Goal: Information Seeking & Learning: Learn about a topic

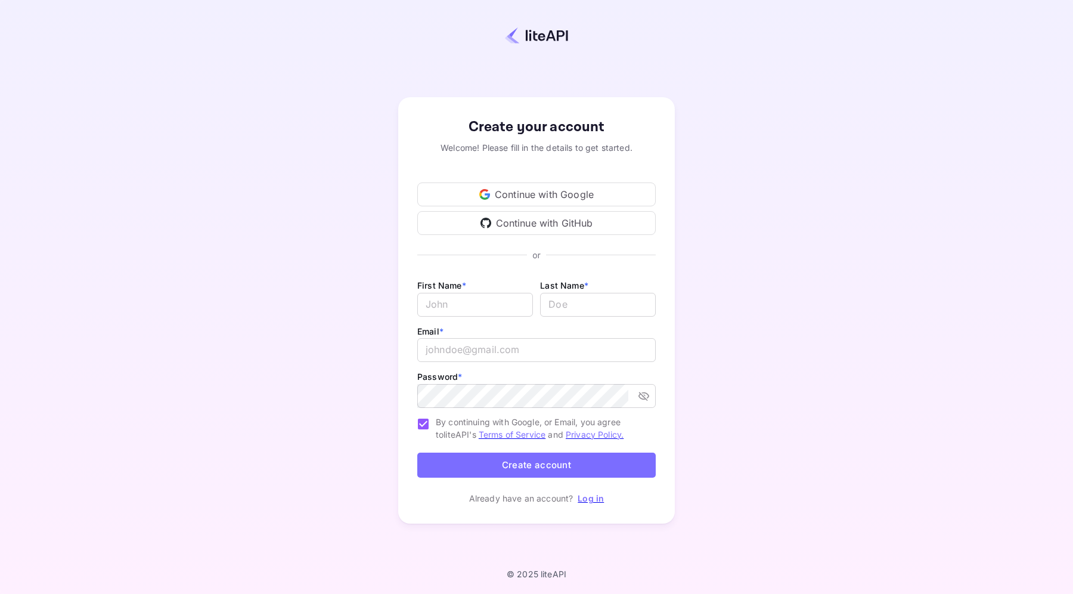
click at [512, 194] on div "Continue with Google" at bounding box center [536, 194] width 238 height 24
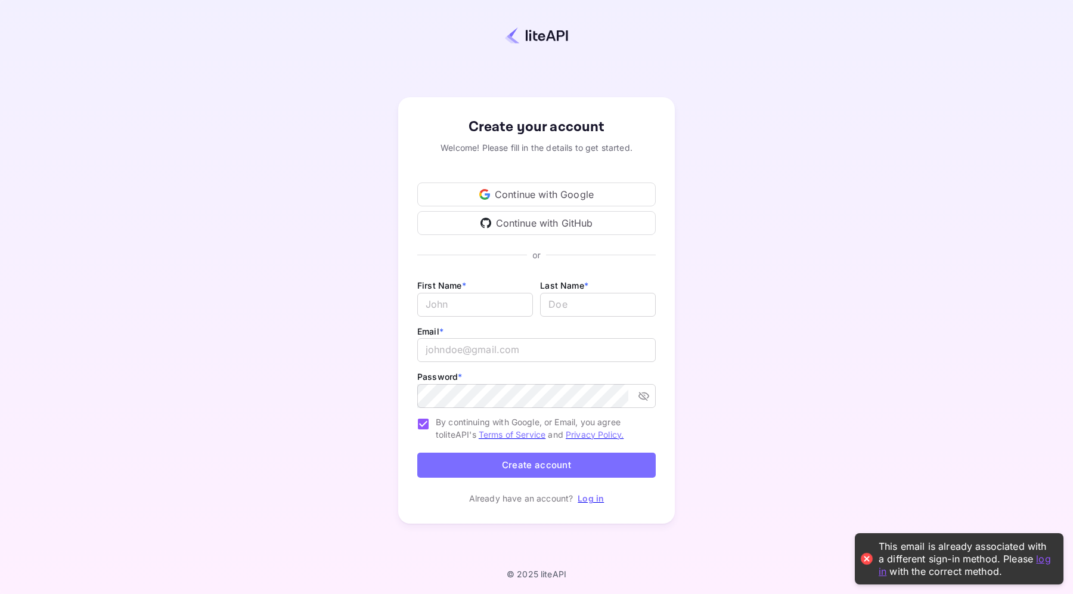
click at [589, 498] on link "Log in" at bounding box center [591, 498] width 26 height 10
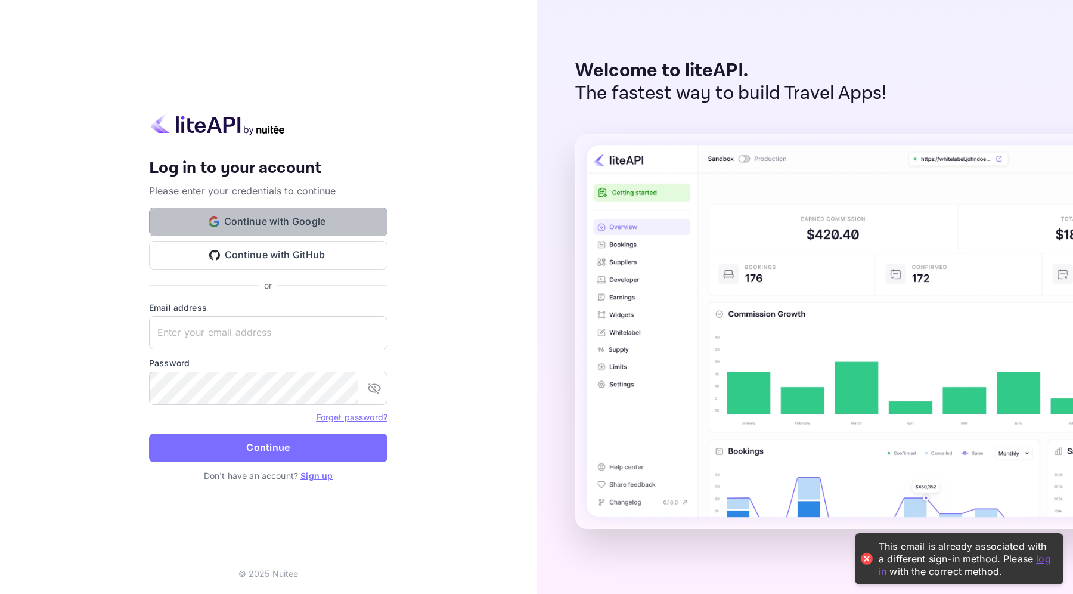
click at [340, 210] on button "Continue with Google" at bounding box center [268, 221] width 238 height 29
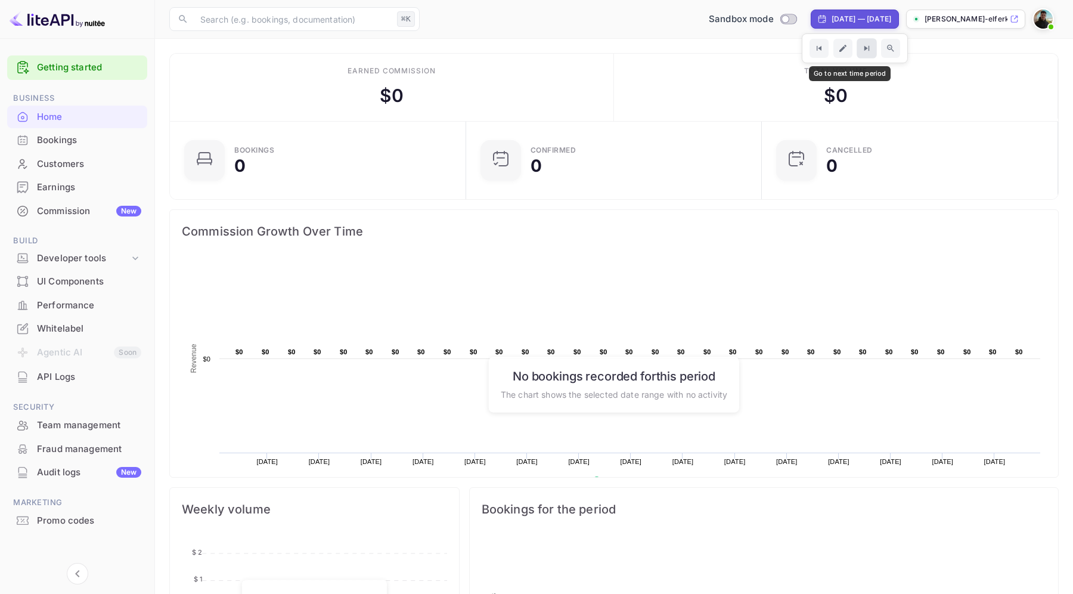
click at [864, 48] on icon "Go to next time period" at bounding box center [866, 48] width 5 height 5
click at [885, 52] on icon "Zoom out time range" at bounding box center [890, 49] width 10 height 10
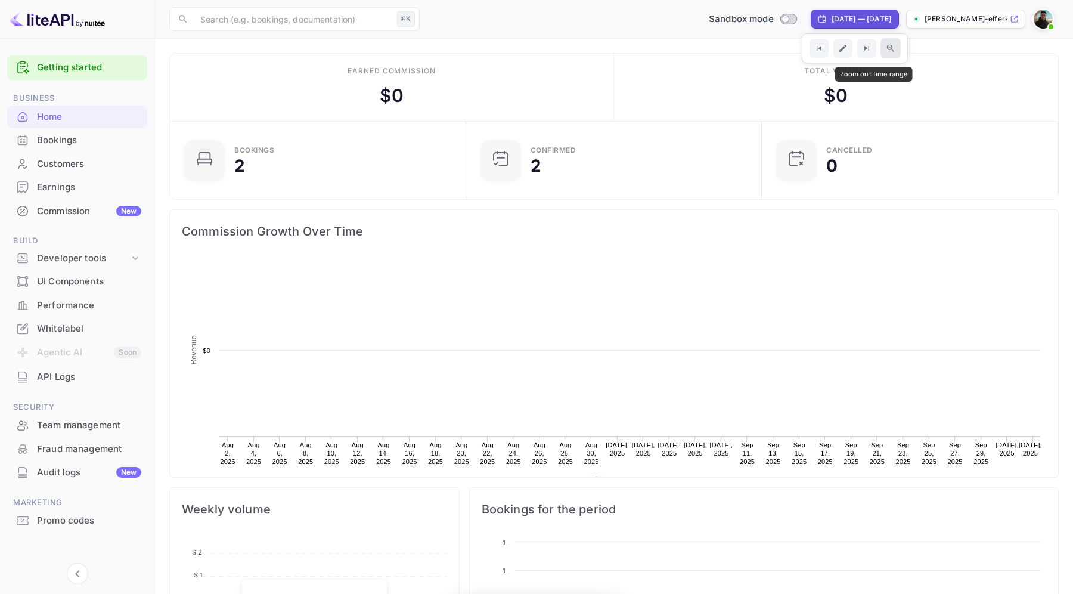
scroll to position [194, 289]
click at [885, 52] on icon "Zoom out time range" at bounding box center [890, 49] width 10 height 10
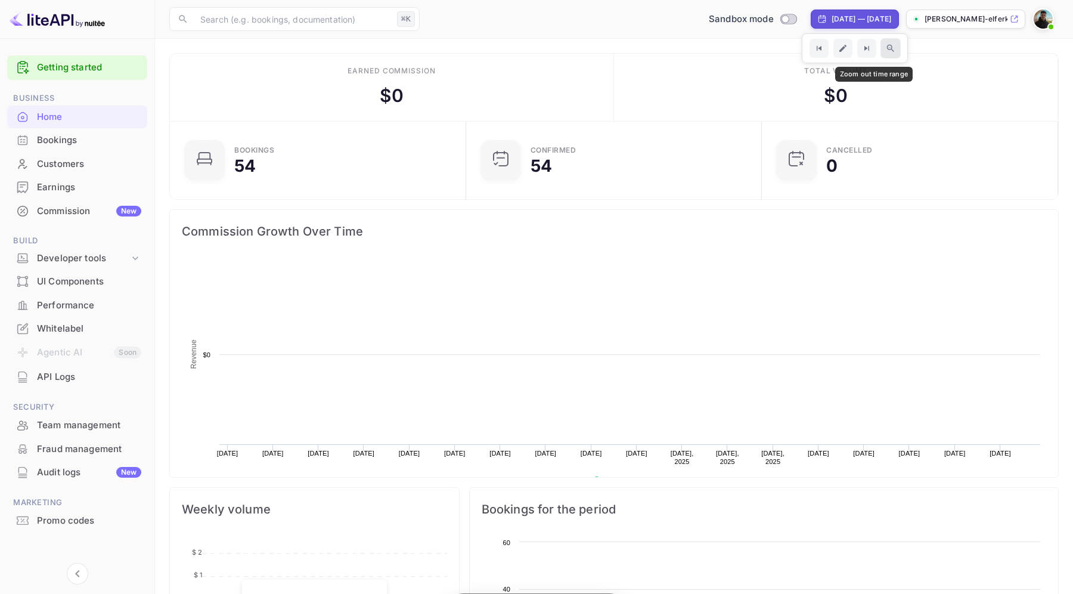
scroll to position [194, 289]
click at [885, 52] on icon "Zoom out time range" at bounding box center [890, 49] width 10 height 10
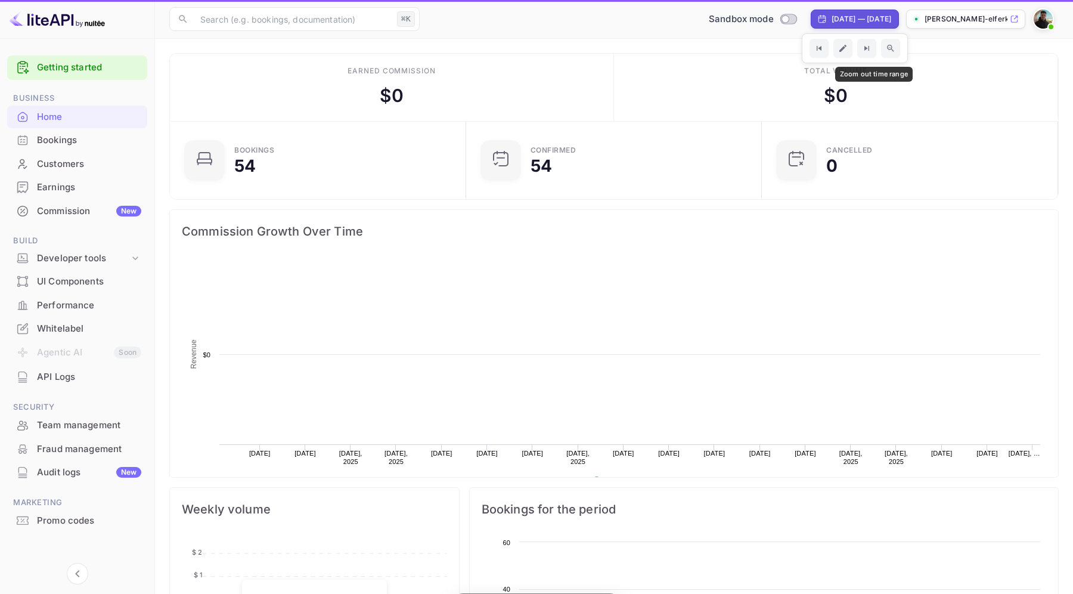
scroll to position [194, 289]
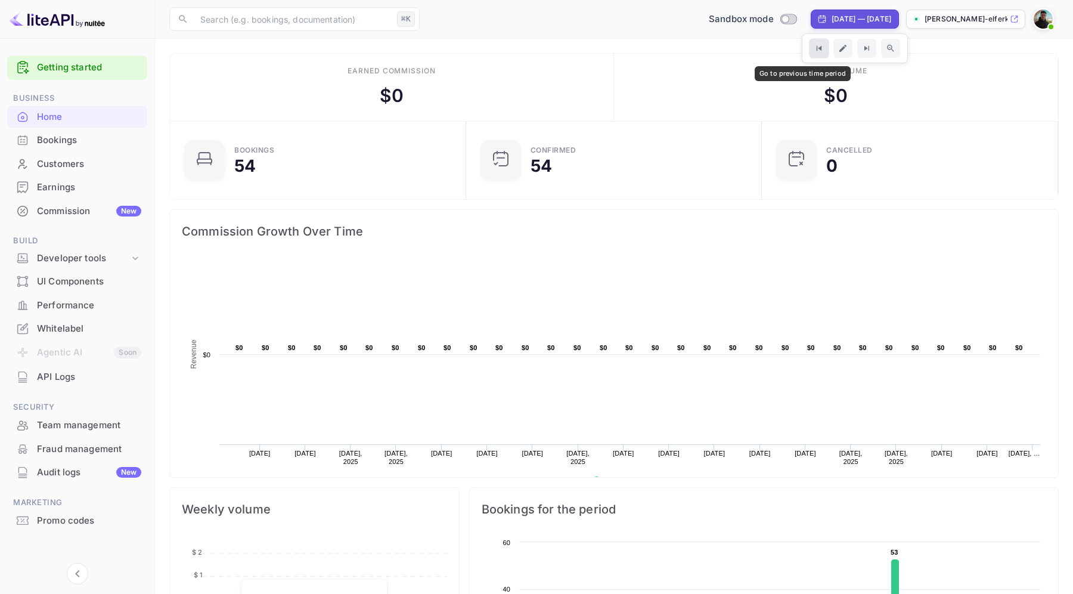
click at [814, 49] on icon "Go to previous time period" at bounding box center [819, 49] width 10 height 10
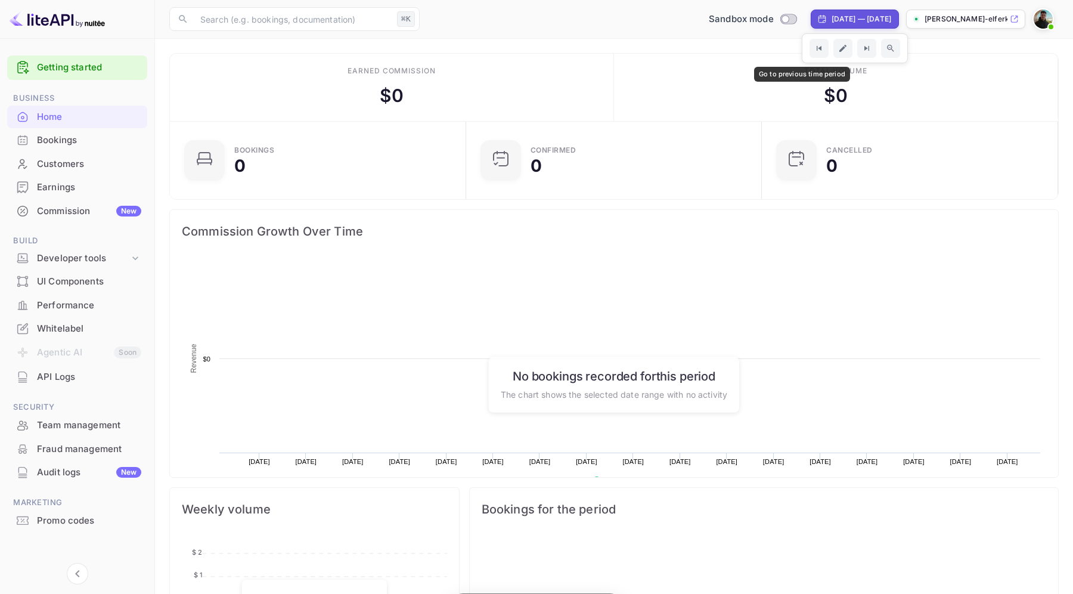
scroll to position [194, 289]
click at [831, 18] on div "[DATE] — [DATE]" at bounding box center [861, 19] width 60 height 11
select select "5"
select select "2024"
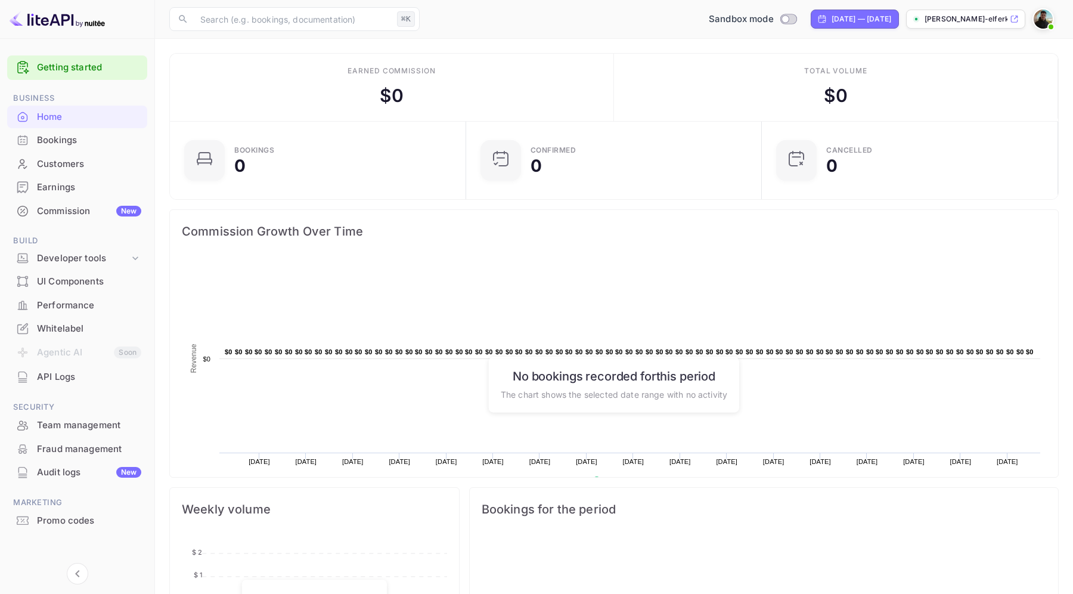
click at [861, 49] on icon "Go to next time period" at bounding box center [866, 49] width 10 height 10
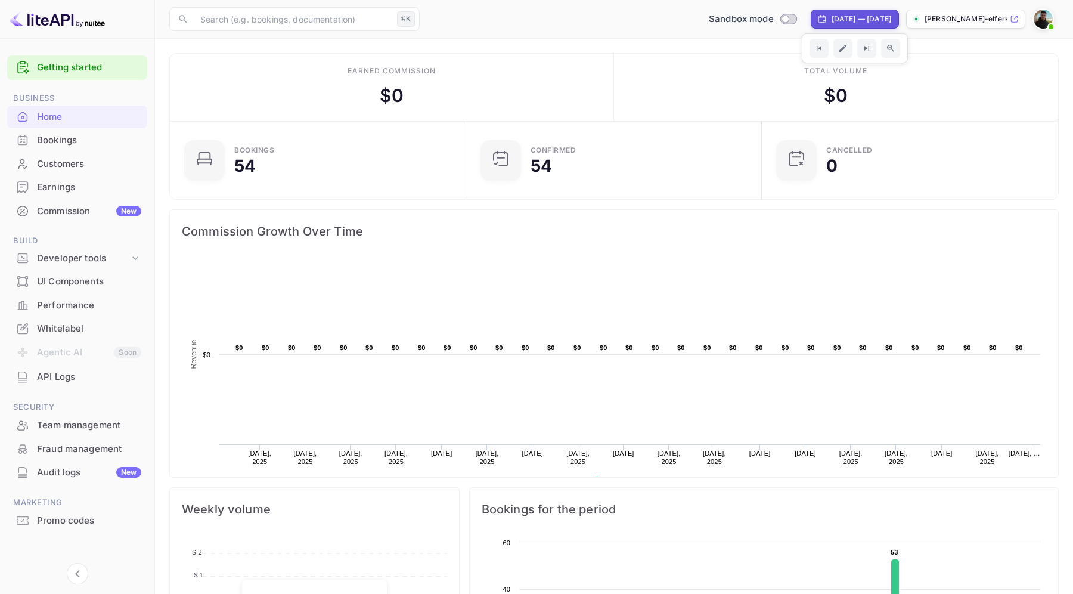
click at [827, 7] on div "​ ⌘K ​ Sandbox mode [DATE] — [DATE] [PERSON_NAME]-elferkh-k8rs.nui..." at bounding box center [614, 19] width 918 height 38
click at [856, 51] on button "Go to next time period" at bounding box center [866, 48] width 20 height 20
click at [848, 12] on div "[DATE] — [DATE]" at bounding box center [855, 19] width 88 height 19
select select "1"
select select "2025"
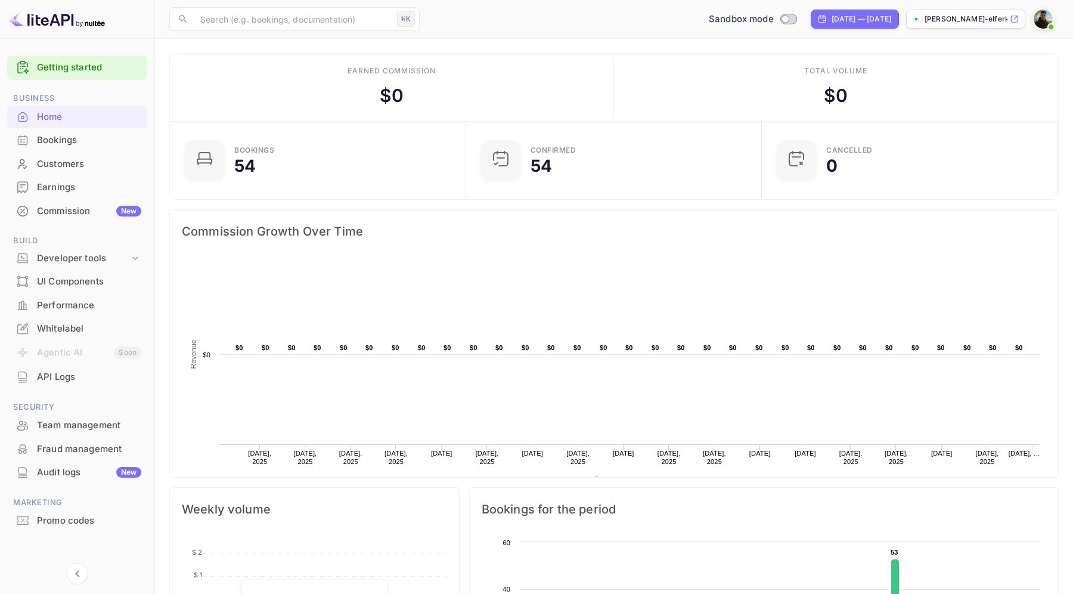
click at [853, 24] on div "[DATE] — [DATE]" at bounding box center [861, 19] width 60 height 11
select select "1"
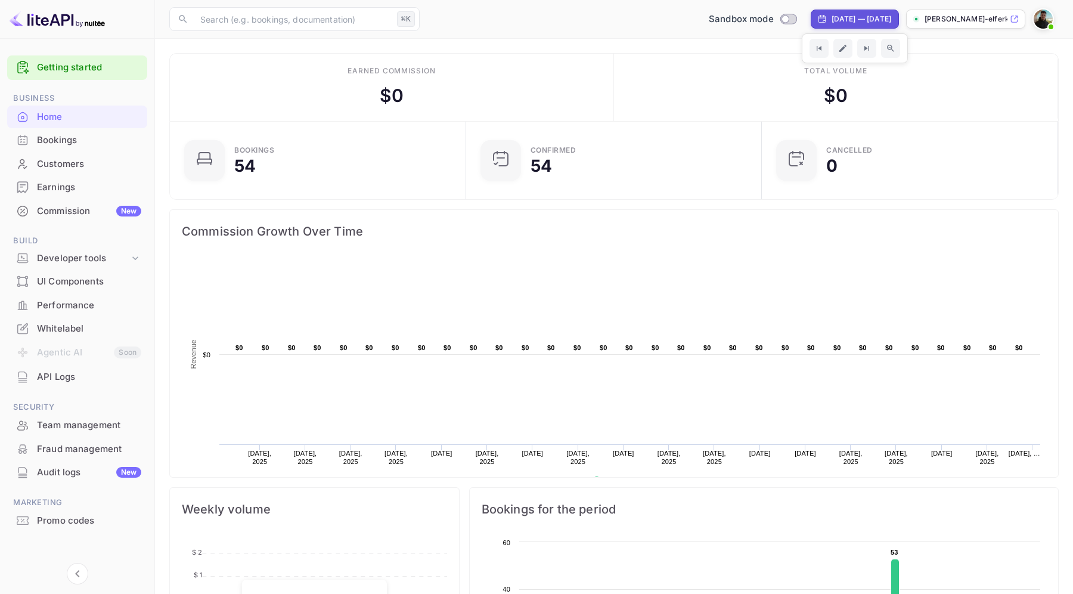
select select "2025"
click at [856, 54] on button "Go to next time period" at bounding box center [866, 48] width 20 height 20
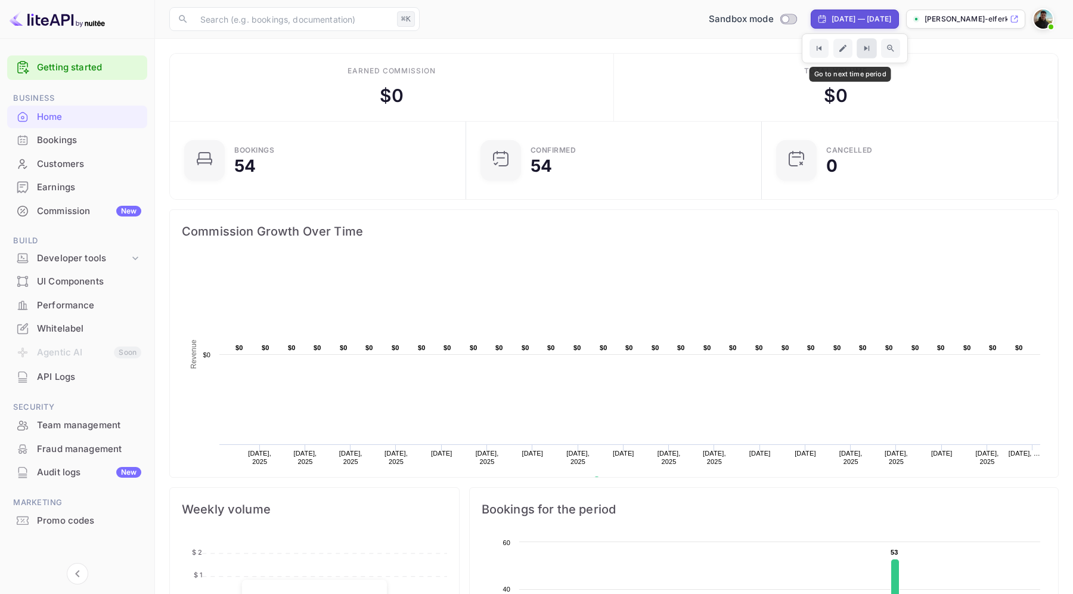
click at [856, 54] on button "Go to next time period" at bounding box center [866, 48] width 20 height 20
click at [814, 49] on icon "Go to previous time period" at bounding box center [819, 49] width 10 height 10
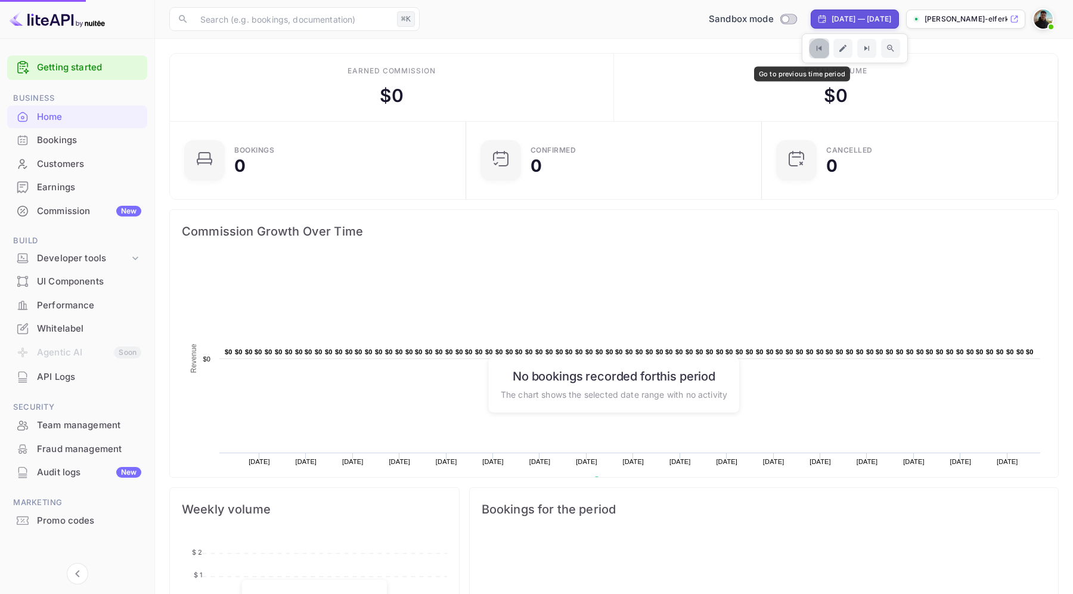
click at [814, 49] on icon "Go to previous time period" at bounding box center [819, 49] width 10 height 10
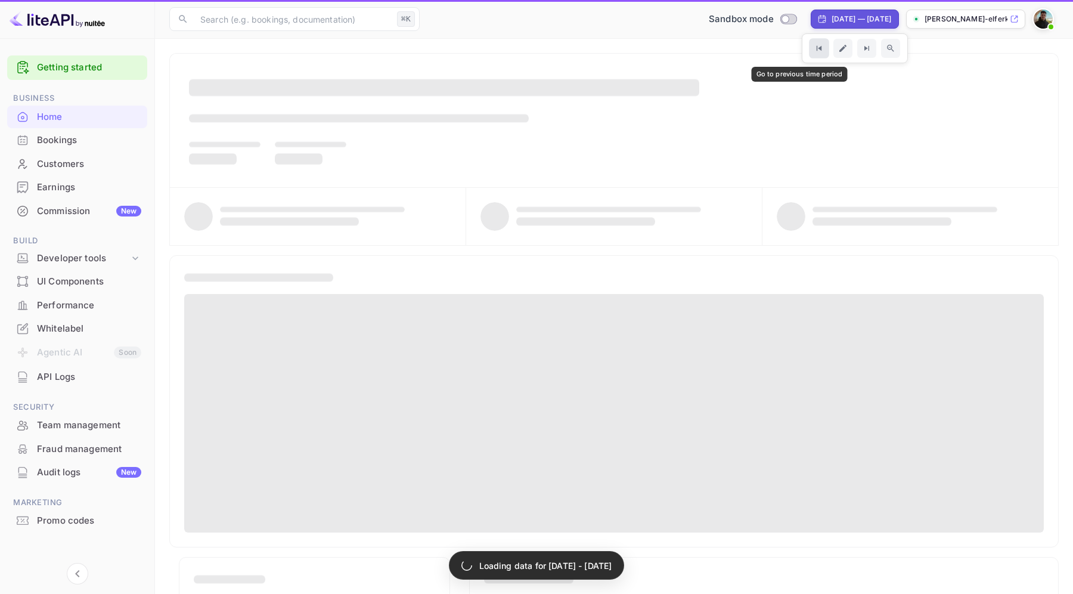
click at [809, 49] on button "Go to previous time period" at bounding box center [819, 48] width 20 height 20
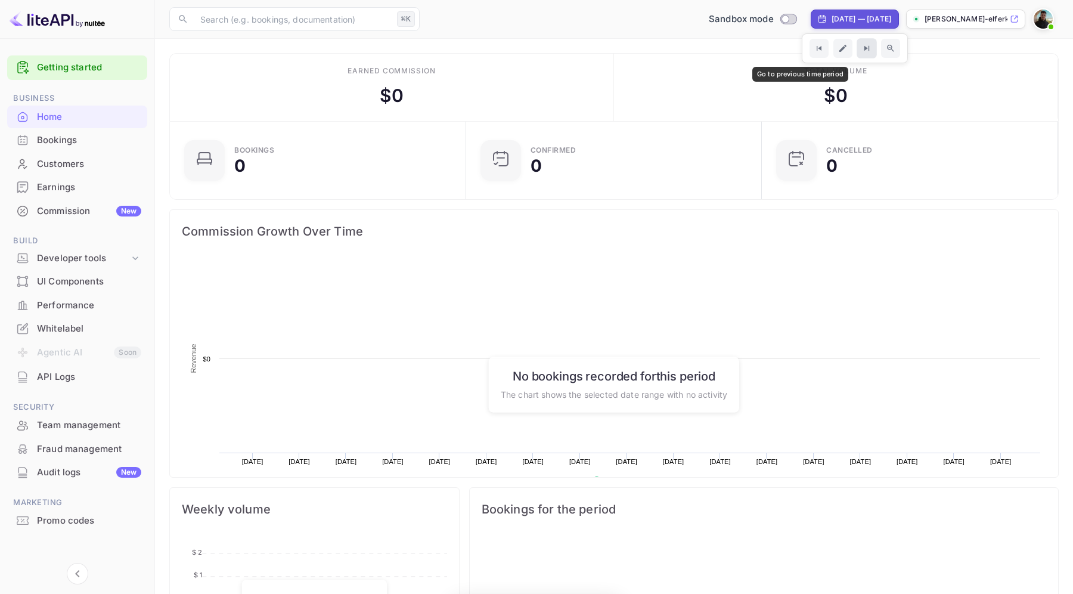
scroll to position [194, 289]
click at [861, 51] on icon "Go to next time period" at bounding box center [866, 49] width 10 height 10
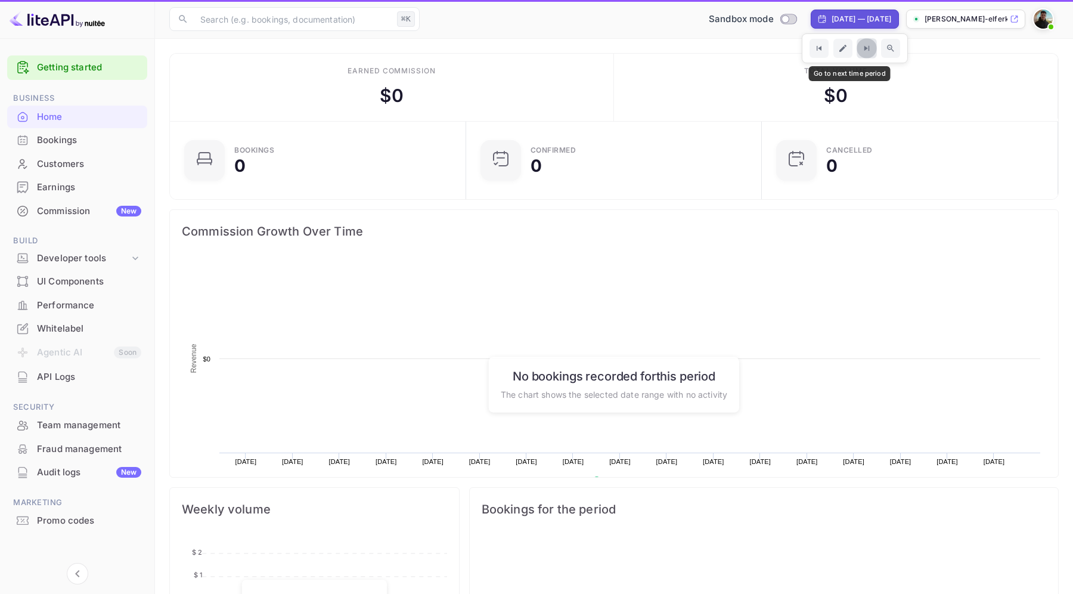
click at [861, 51] on icon "Go to next time period" at bounding box center [866, 49] width 10 height 10
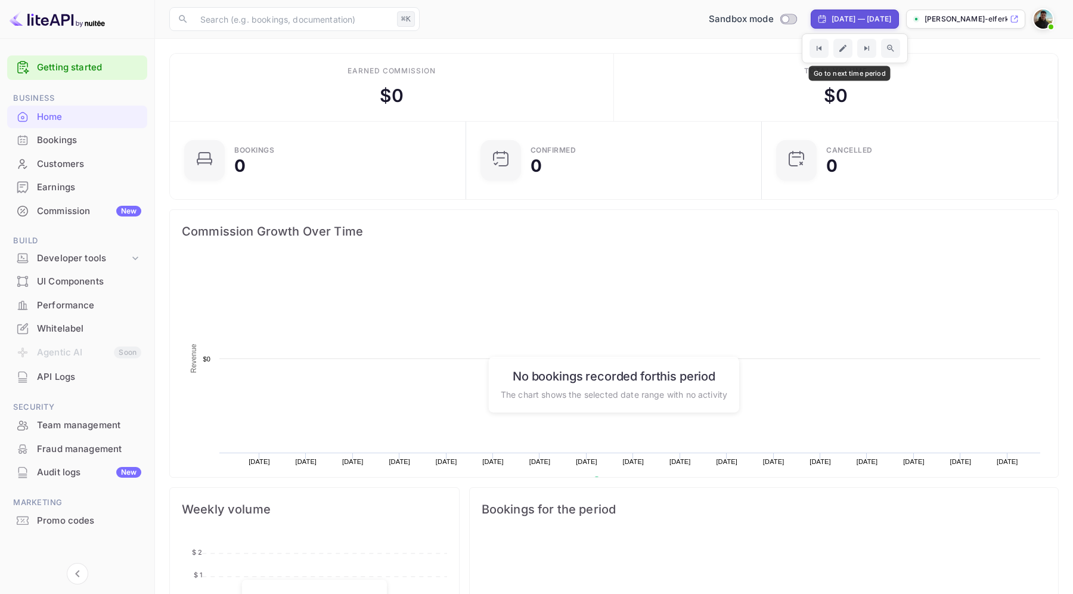
click at [839, 21] on div "[DATE] — [DATE]" at bounding box center [861, 19] width 60 height 11
select select "5"
select select "2024"
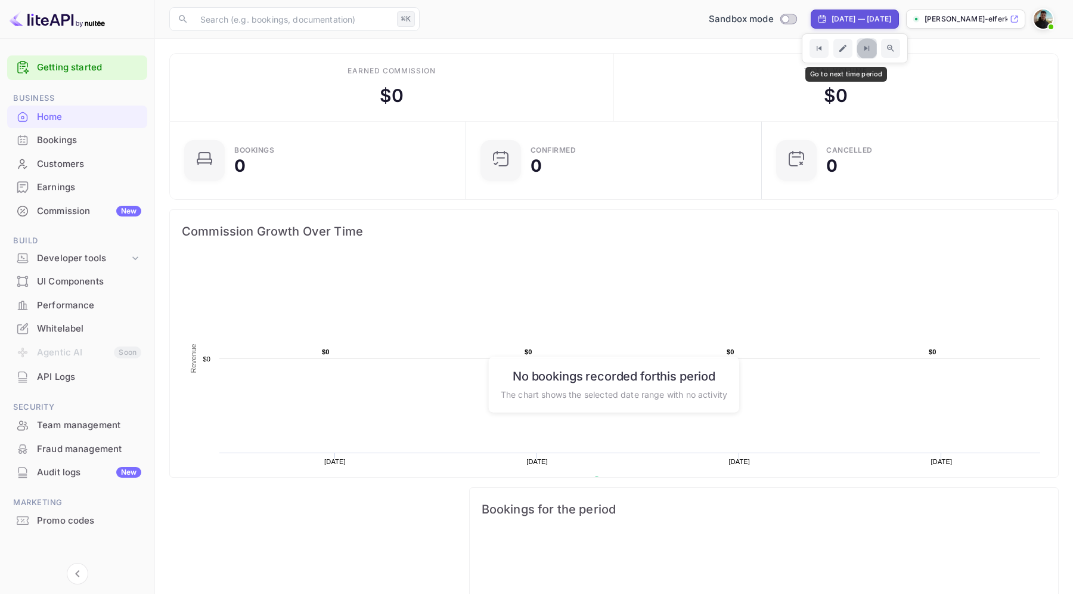
click at [856, 48] on button "Go to next time period" at bounding box center [866, 48] width 20 height 20
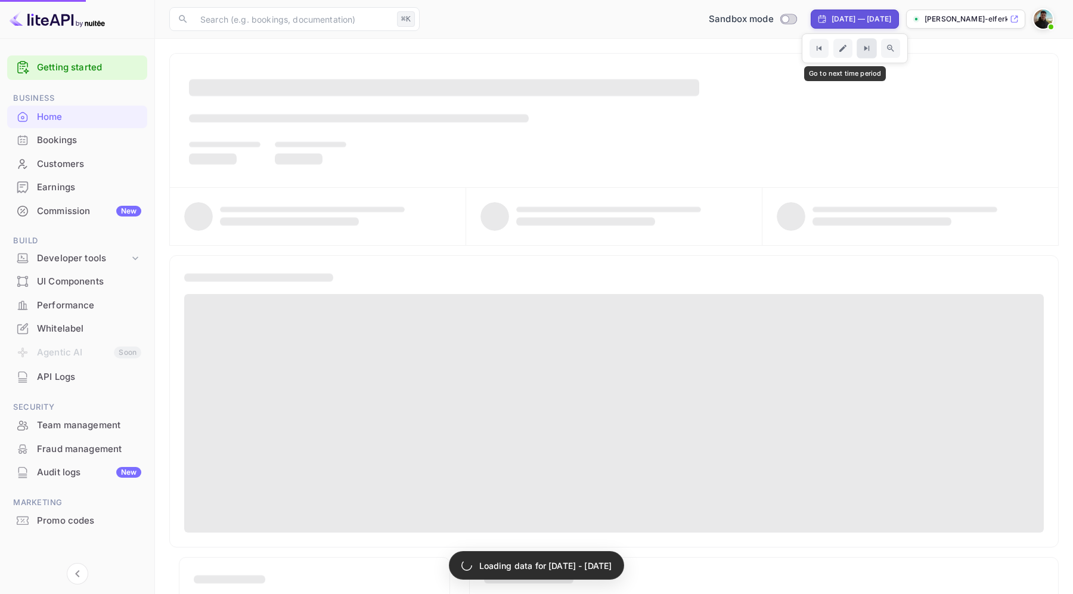
click at [856, 48] on button "Go to next time period" at bounding box center [866, 48] width 20 height 20
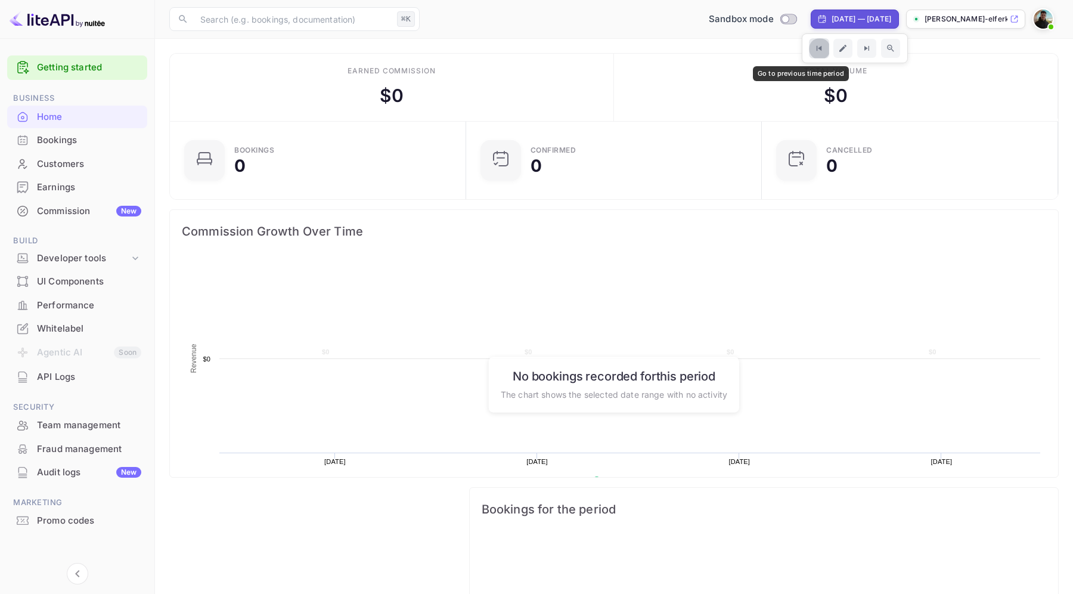
click at [814, 51] on icon "Go to previous time period" at bounding box center [819, 49] width 10 height 10
click at [111, 254] on div "Developer tools" at bounding box center [83, 259] width 92 height 14
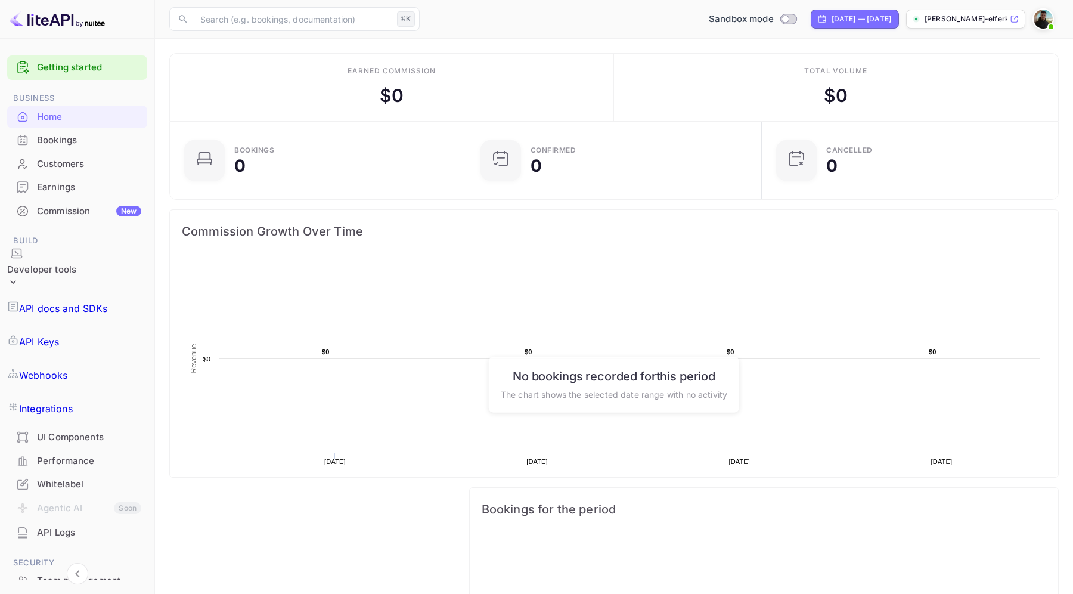
click at [91, 213] on div "Commission New" at bounding box center [89, 211] width 104 height 14
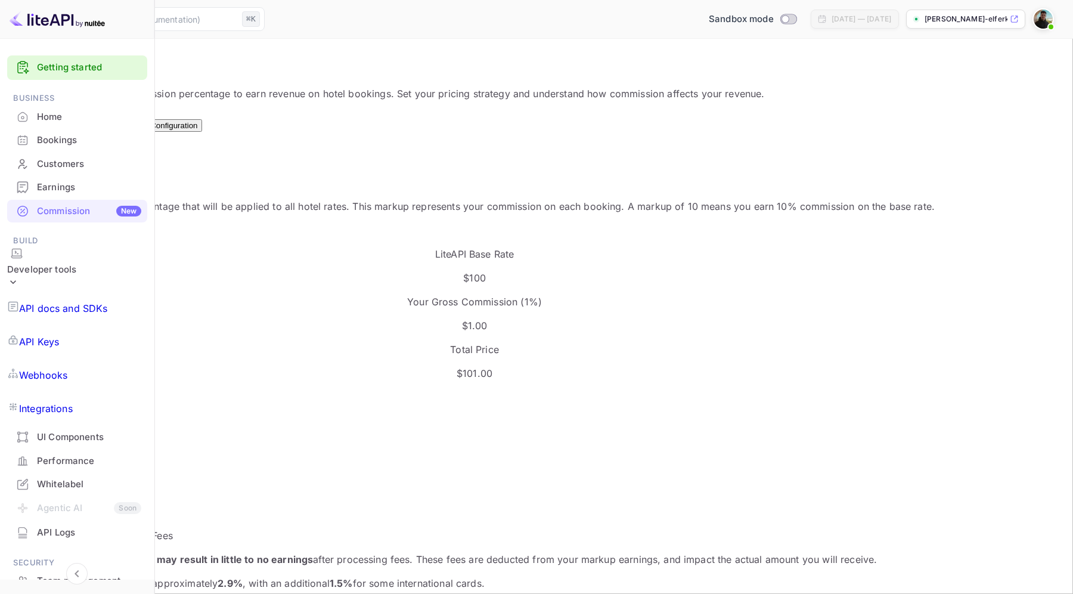
click at [124, 116] on div "Optimizations New" at bounding box center [100, 121] width 48 height 18
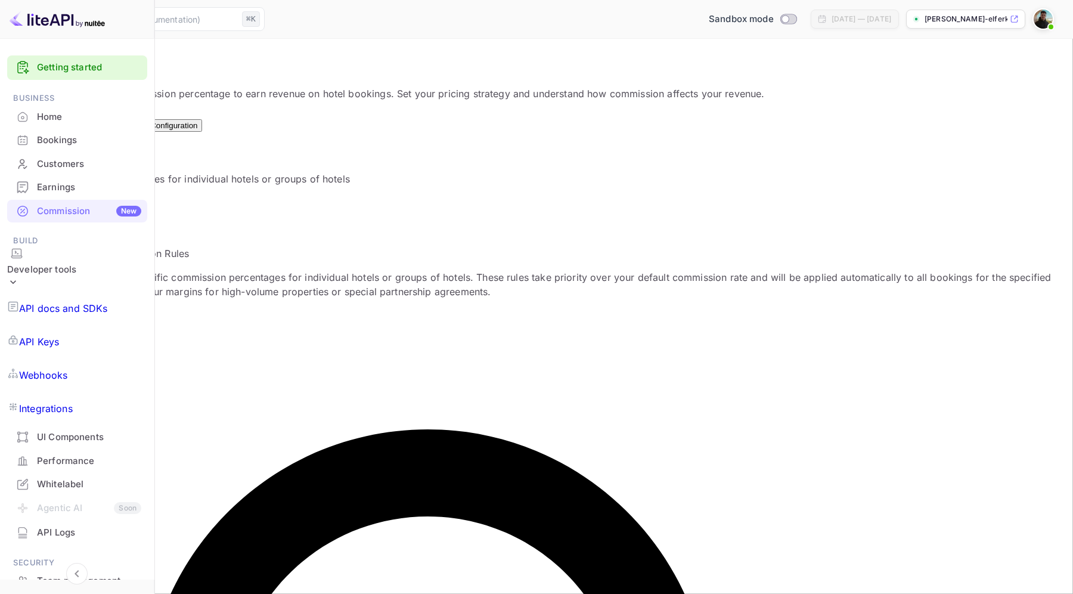
scroll to position [78, 0]
click at [75, 569] on div "Team management" at bounding box center [77, 580] width 140 height 23
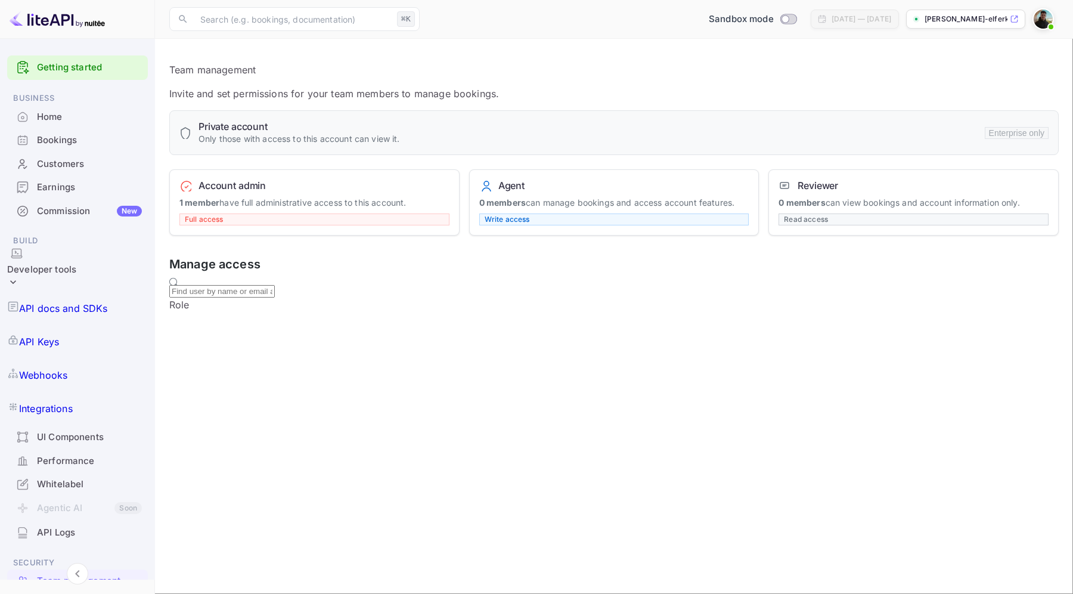
click at [65, 200] on div "Commission New" at bounding box center [77, 211] width 141 height 23
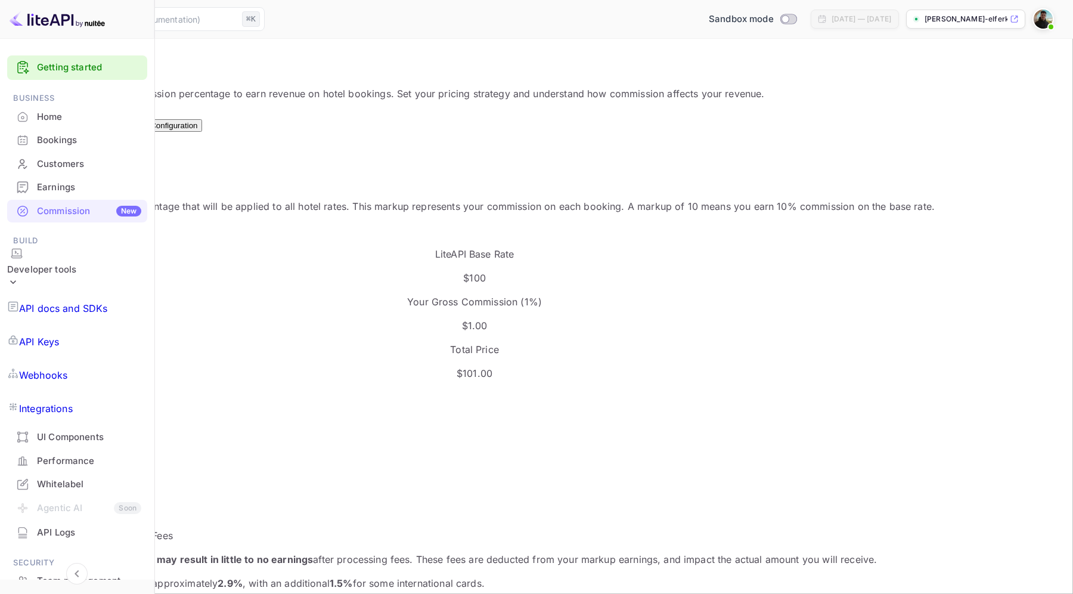
scroll to position [212, 551]
click at [129, 114] on button "Optimizations New" at bounding box center [100, 120] width 58 height 21
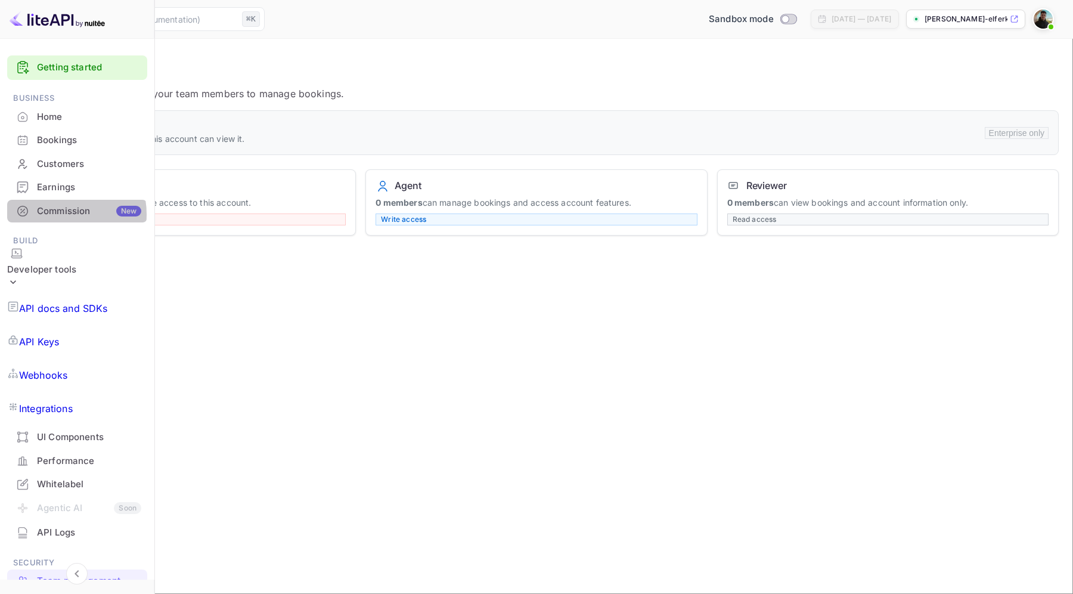
click at [58, 204] on div "Commission New" at bounding box center [89, 211] width 104 height 14
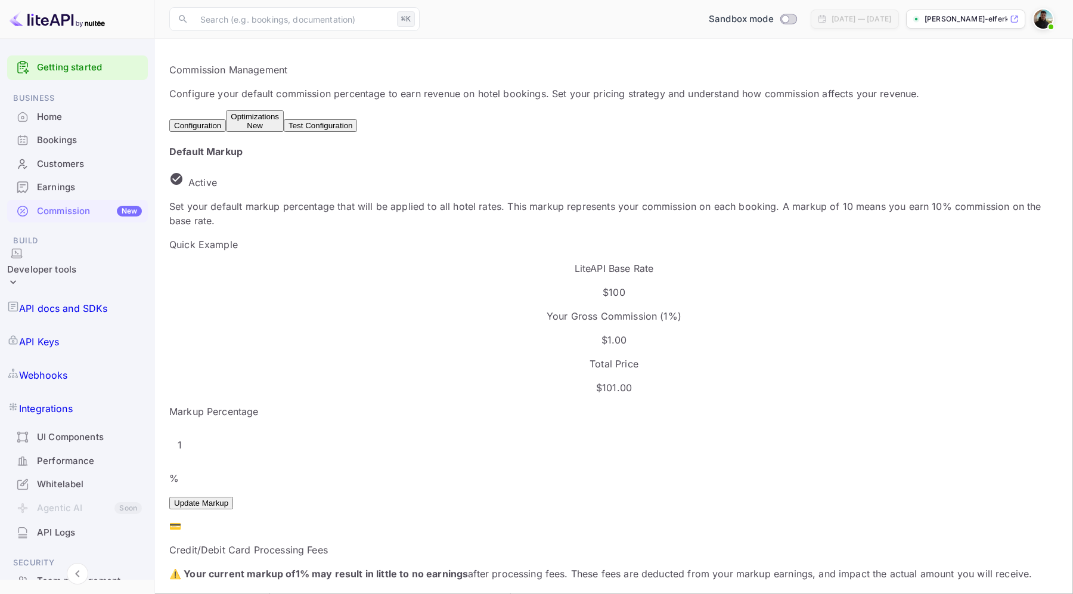
scroll to position [212, 551]
click at [279, 116] on div "Optimizations New" at bounding box center [255, 121] width 48 height 18
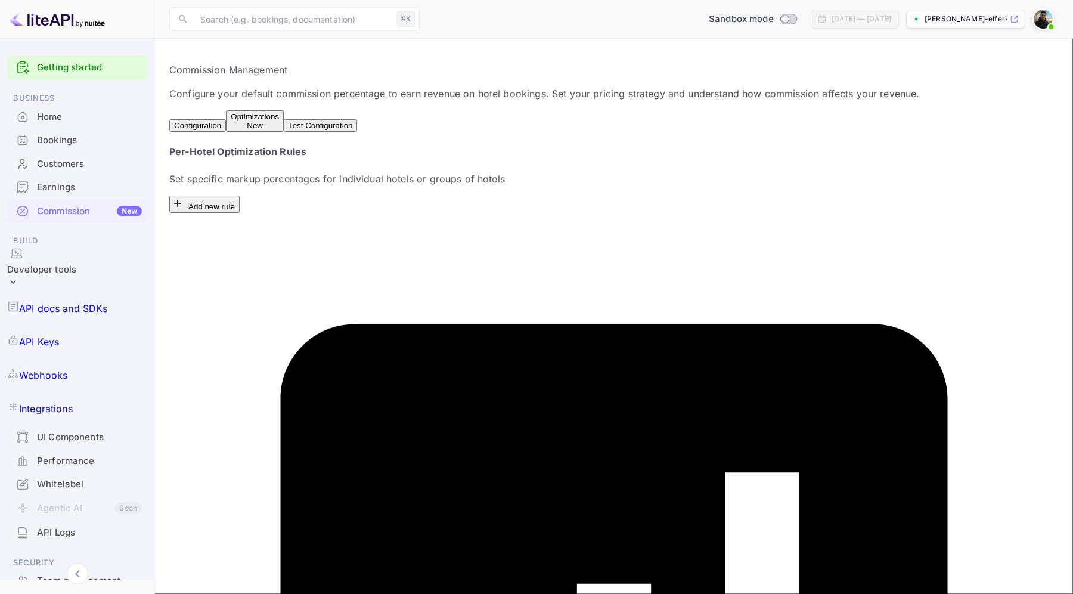
click at [357, 125] on button "Test Configuration" at bounding box center [320, 125] width 73 height 13
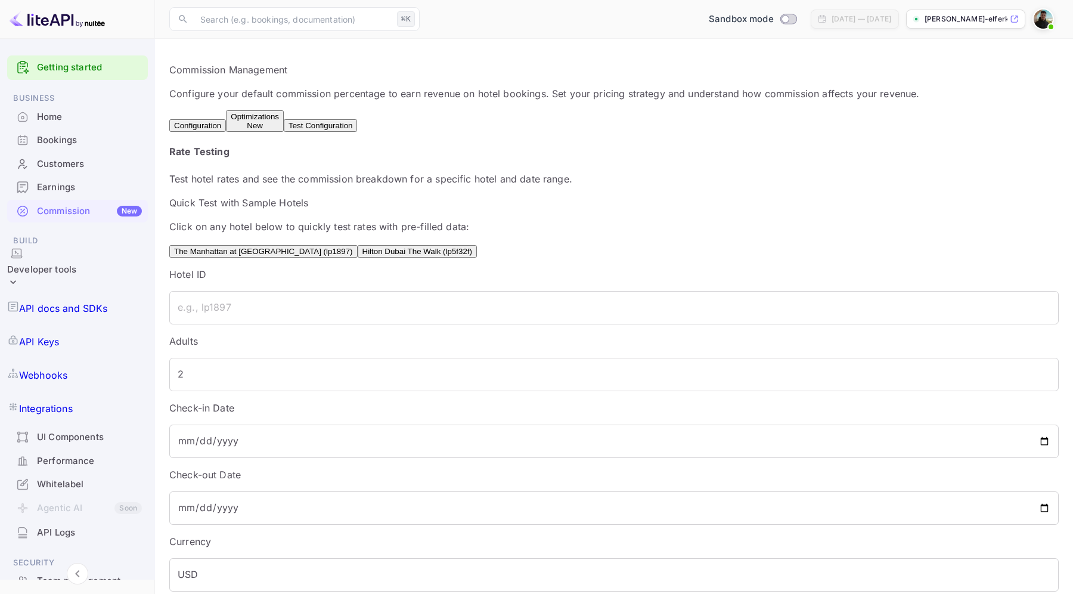
click at [284, 132] on button "Optimizations New" at bounding box center [255, 120] width 58 height 21
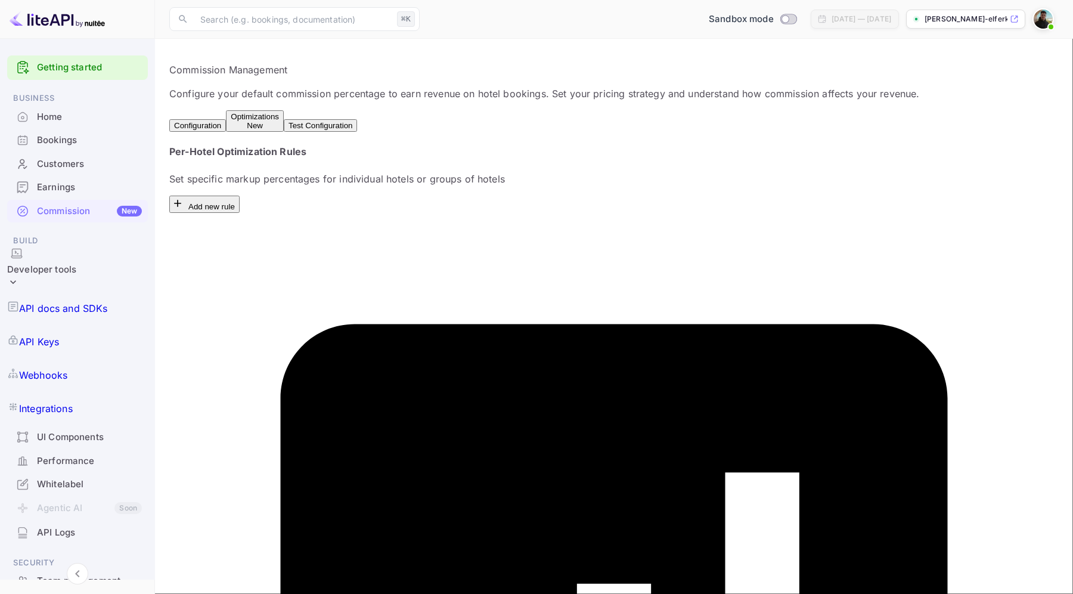
scroll to position [38, 0]
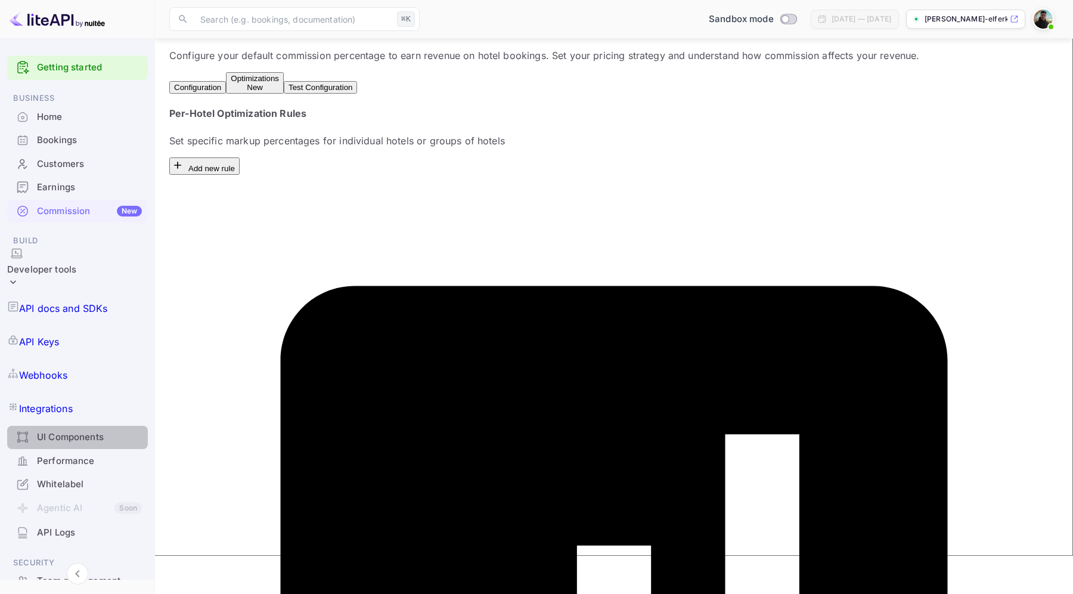
click at [92, 430] on div "UI Components" at bounding box center [89, 437] width 105 height 14
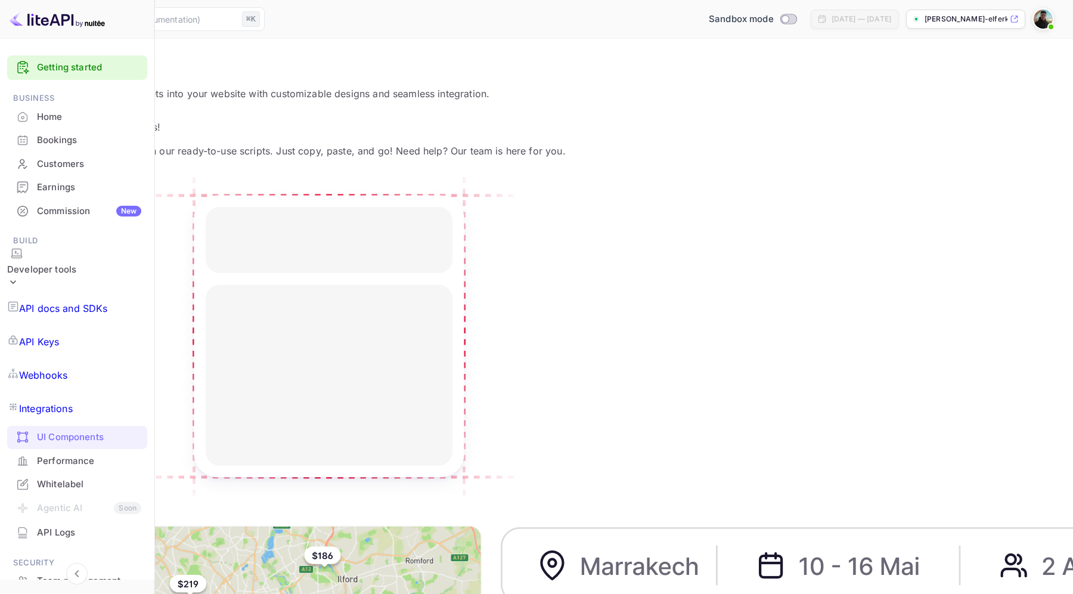
click at [76, 454] on div "Performance" at bounding box center [89, 461] width 104 height 14
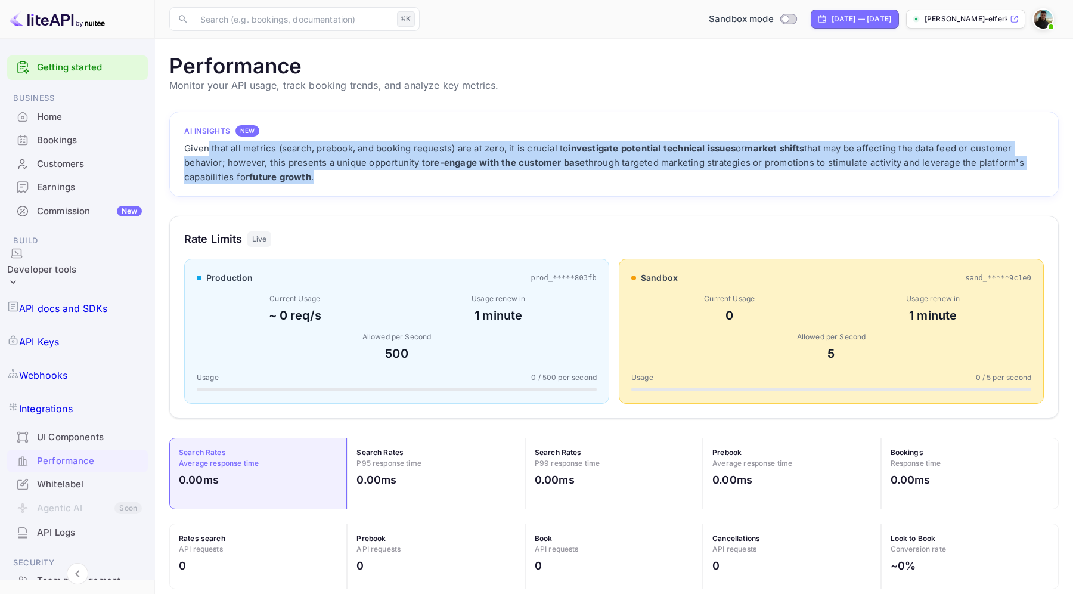
drag, startPoint x: 318, startPoint y: 183, endPoint x: 207, endPoint y: 141, distance: 118.7
click at [207, 141] on div "Given that all metrics (search, prebook, and booking requests) are at zero, it …" at bounding box center [613, 162] width 859 height 43
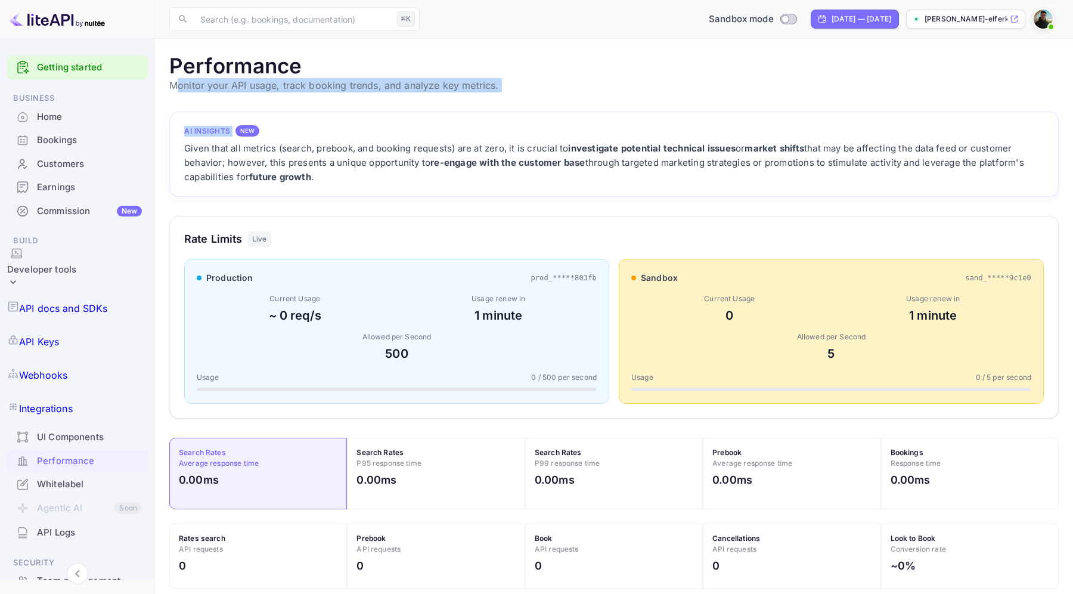
drag, startPoint x: 175, startPoint y: 85, endPoint x: 415, endPoint y: 107, distance: 241.2
click at [415, 107] on main "Performance Monitor your API usage, track booking trends, and analyze key metri…" at bounding box center [614, 484] width 918 height 890
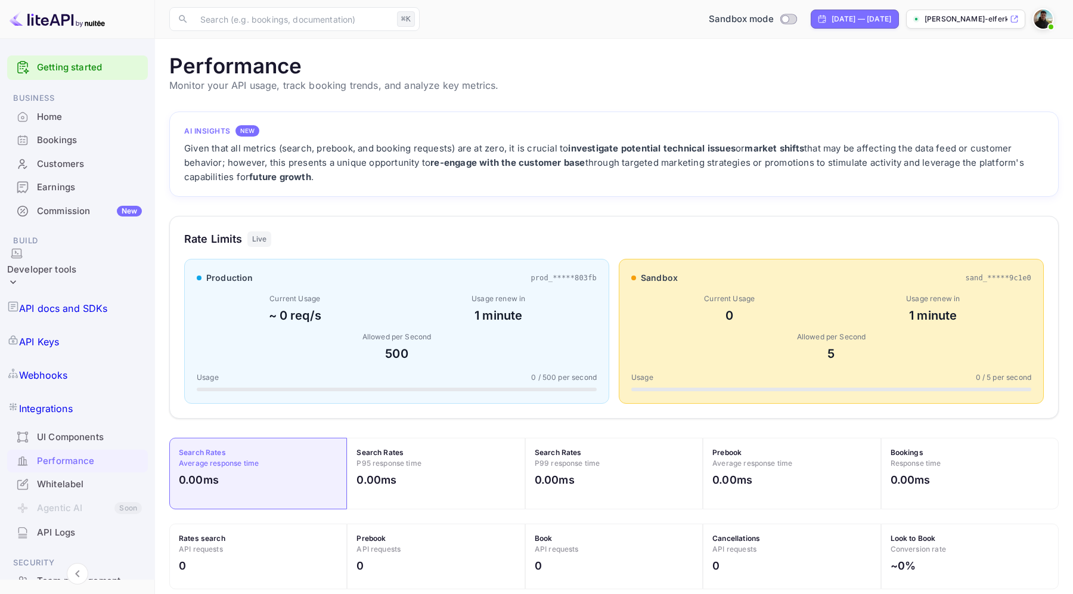
click at [432, 94] on main "Performance Monitor your API usage, track booking trends, and analyze key metri…" at bounding box center [614, 484] width 918 height 890
drag, startPoint x: 260, startPoint y: 83, endPoint x: 432, endPoint y: 105, distance: 173.6
click at [432, 106] on main "Performance Monitor your API usage, track booking trends, and analyze key metri…" at bounding box center [614, 484] width 918 height 890
click at [359, 72] on h1 "Performance" at bounding box center [613, 65] width 889 height 25
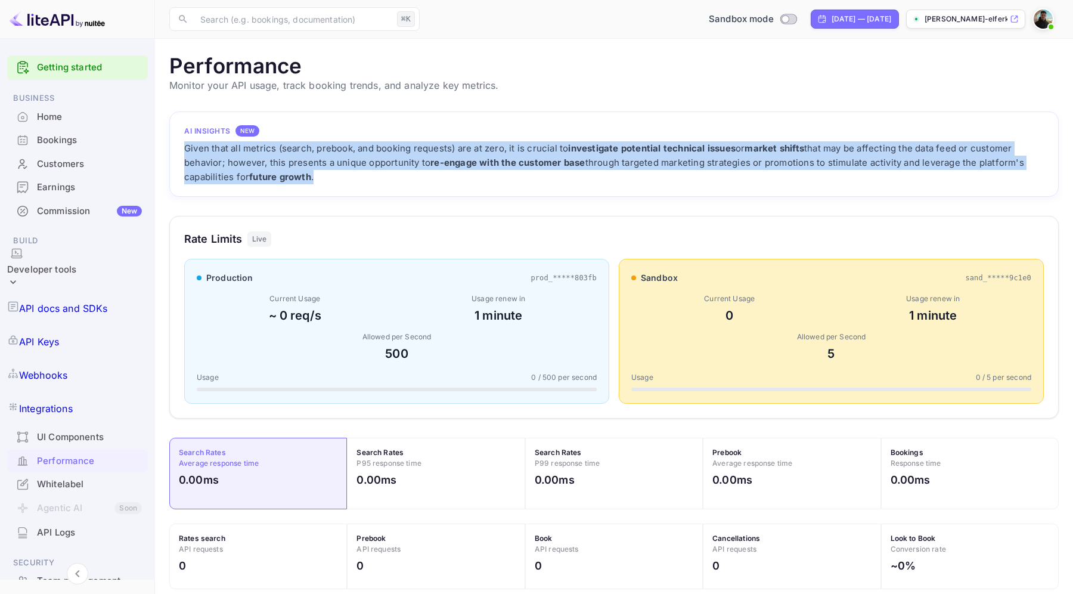
drag, startPoint x: 187, startPoint y: 151, endPoint x: 358, endPoint y: 175, distance: 172.7
click at [358, 175] on div "Given that all metrics (search, prebook, and booking requests) are at zero, it …" at bounding box center [613, 162] width 859 height 43
click at [401, 176] on div "Given that all metrics (search, prebook, and booking requests) are at zero, it …" at bounding box center [613, 162] width 859 height 43
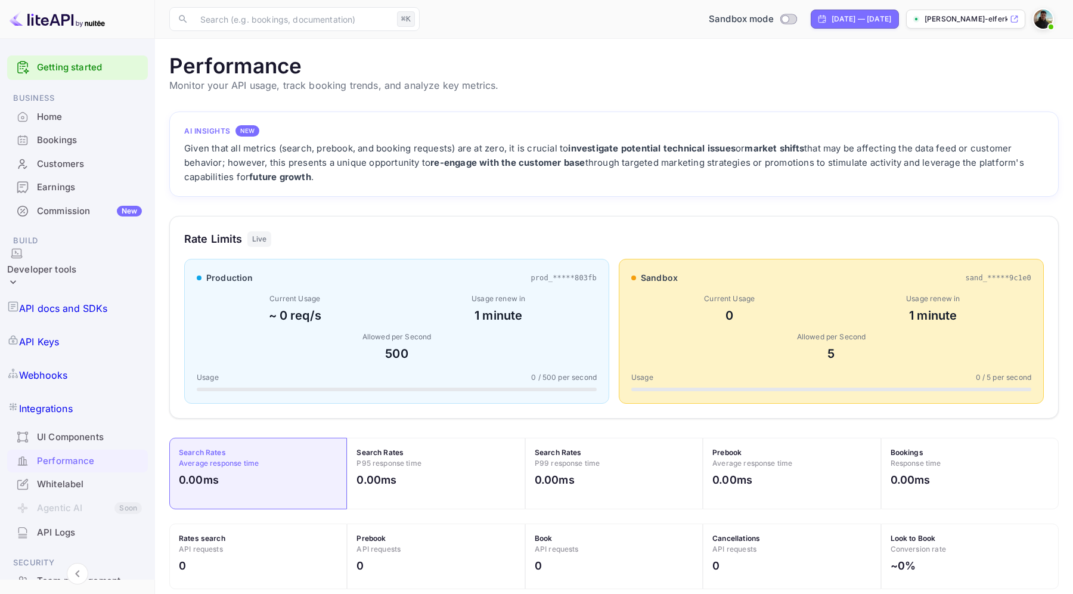
click at [243, 154] on div "Given that all metrics (search, prebook, and booking requests) are at zero, it …" at bounding box center [613, 162] width 859 height 43
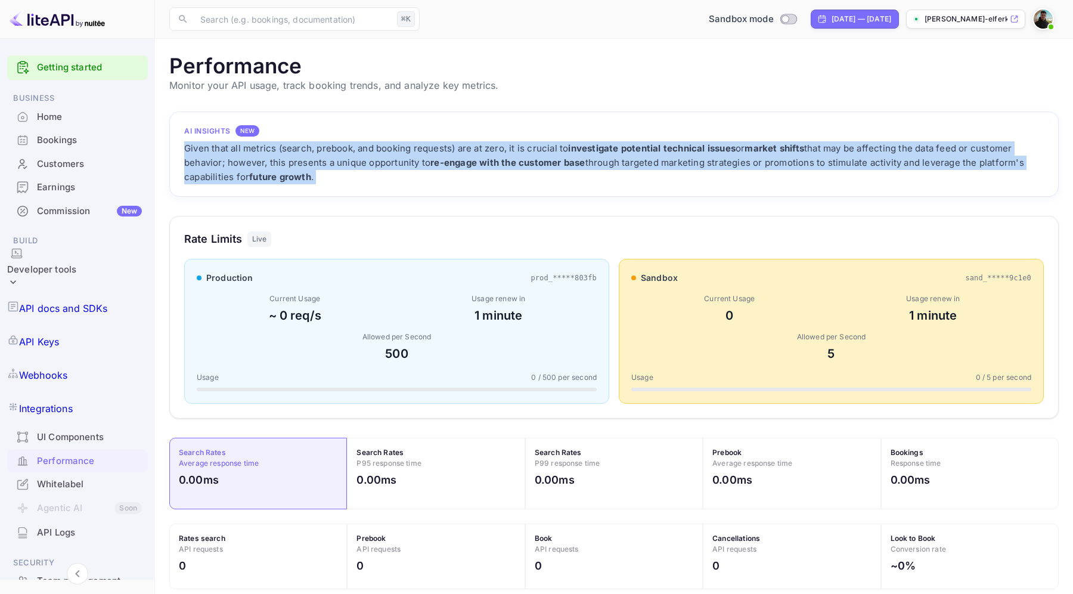
click at [243, 154] on div "Given that all metrics (search, prebook, and booking requests) are at zero, it …" at bounding box center [613, 162] width 859 height 43
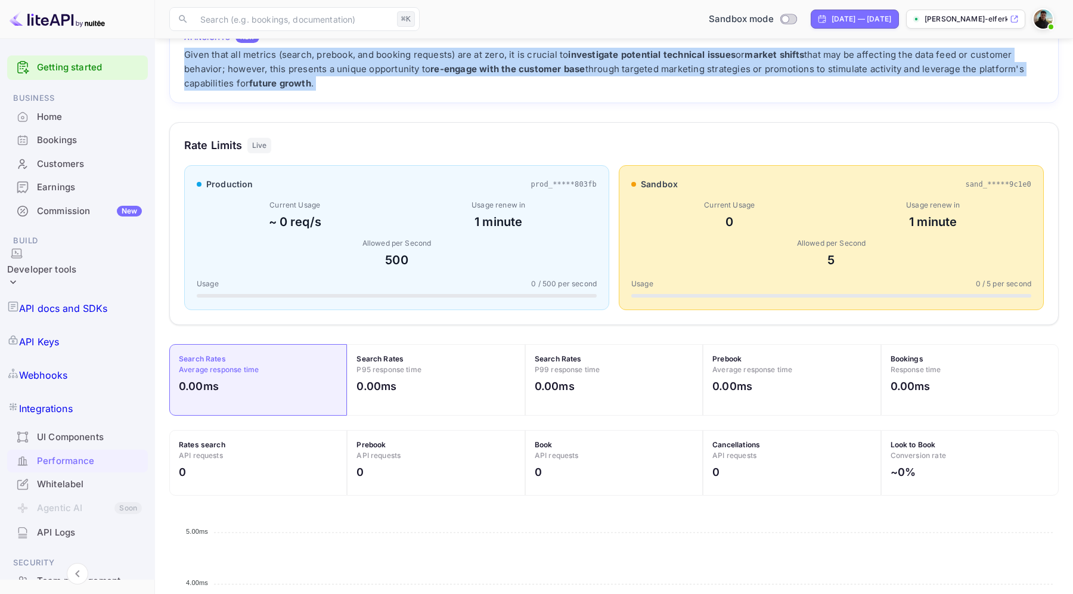
scroll to position [149, 0]
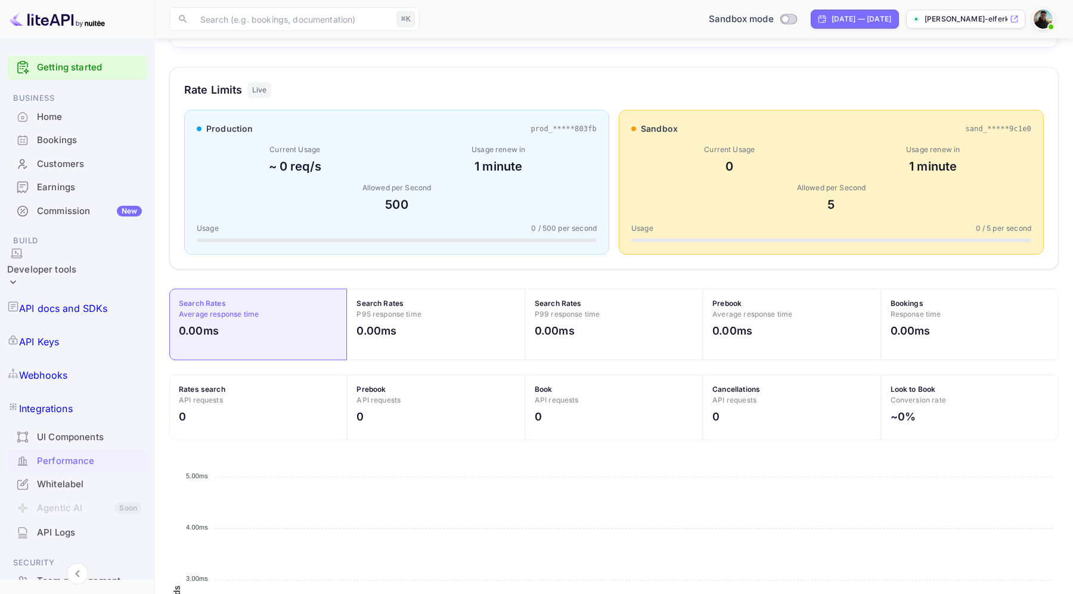
click at [104, 325] on link "API Keys" at bounding box center [77, 341] width 141 height 33
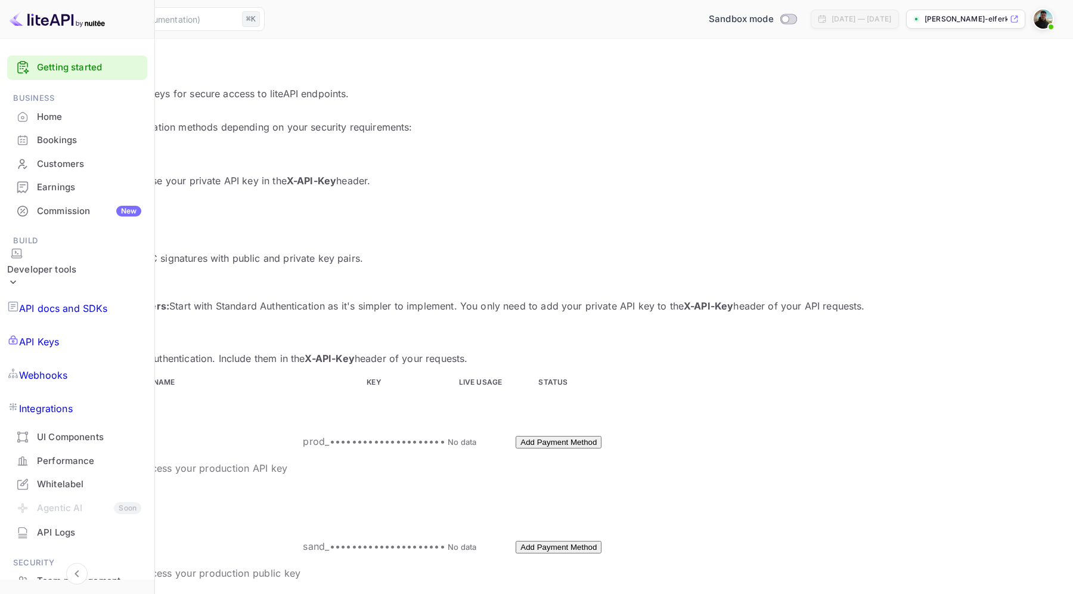
drag, startPoint x: 192, startPoint y: 143, endPoint x: 315, endPoint y: 148, distance: 123.5
click at [315, 149] on h6 "📋 Standard Authentication" at bounding box center [536, 154] width 1044 height 10
drag, startPoint x: 641, startPoint y: 142, endPoint x: 745, endPoint y: 142, distance: 104.3
click at [745, 226] on h6 "🔒 Secure Authentication" at bounding box center [536, 231] width 1044 height 10
click at [304, 149] on h6 "📋 Standard Authentication" at bounding box center [536, 154] width 1044 height 10
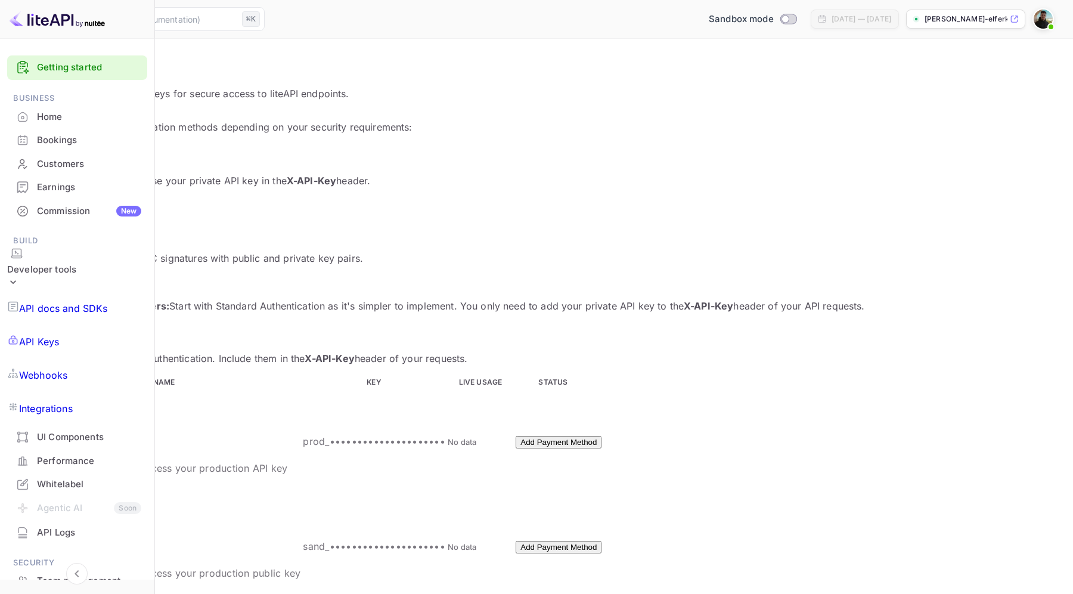
click at [86, 301] on p "API docs and SDKs" at bounding box center [63, 308] width 89 height 14
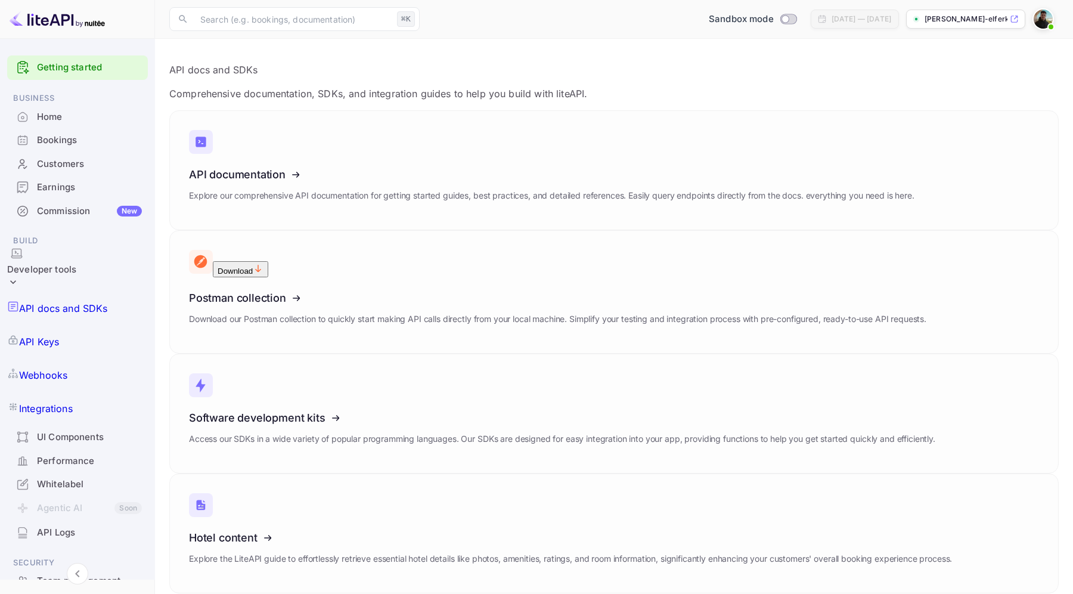
click at [81, 325] on link "API Keys" at bounding box center [77, 341] width 141 height 33
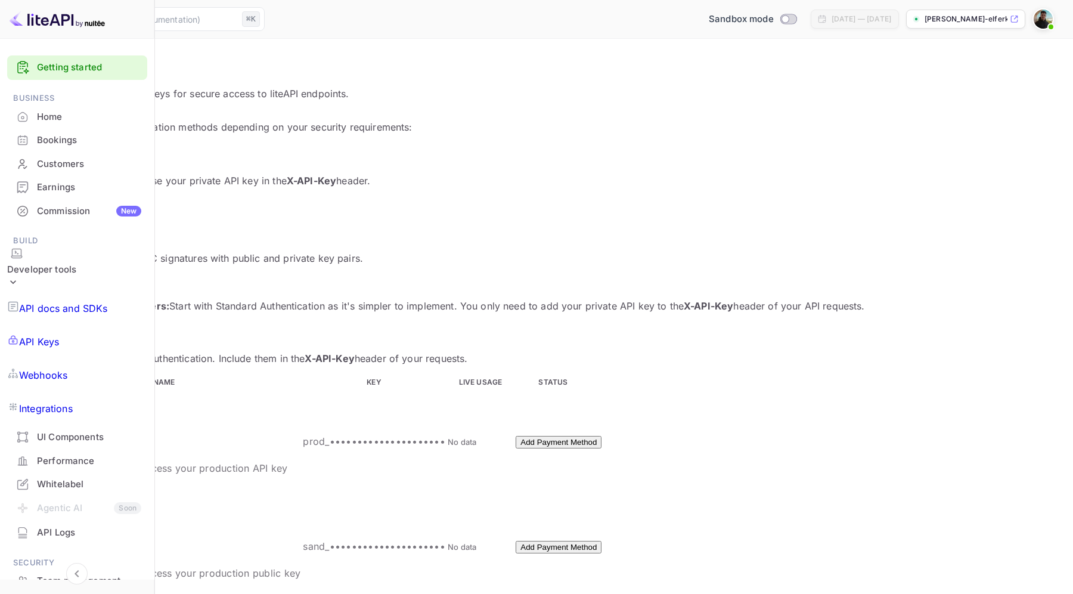
click at [129, 200] on link "View Standard Auth Docs →" at bounding box center [71, 205] width 115 height 10
click at [105, 301] on p "API docs and SDKs" at bounding box center [63, 308] width 89 height 14
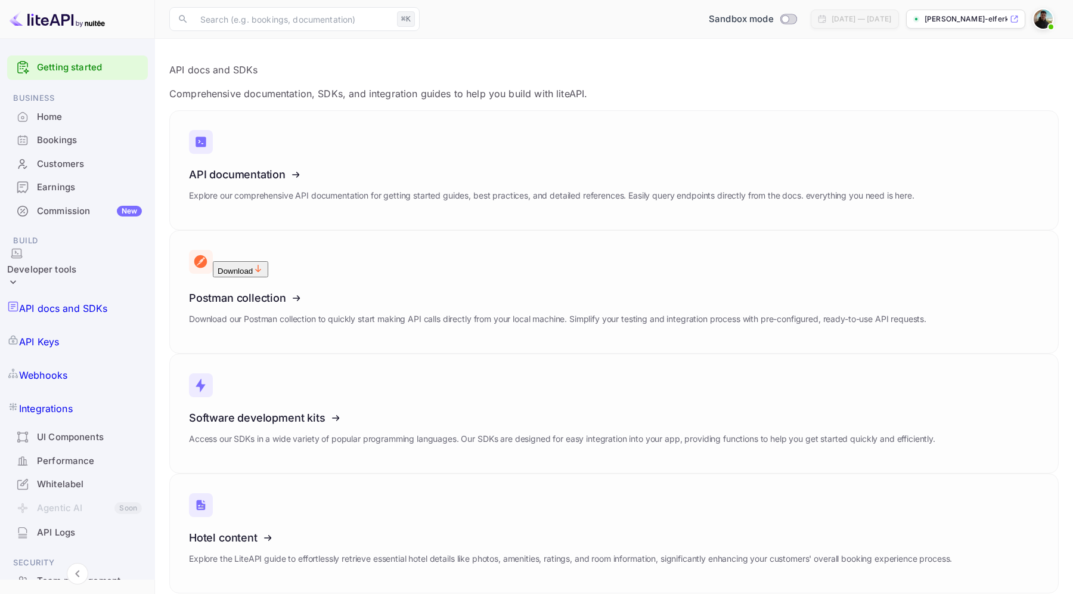
click at [59, 334] on p "API Keys" at bounding box center [39, 341] width 40 height 14
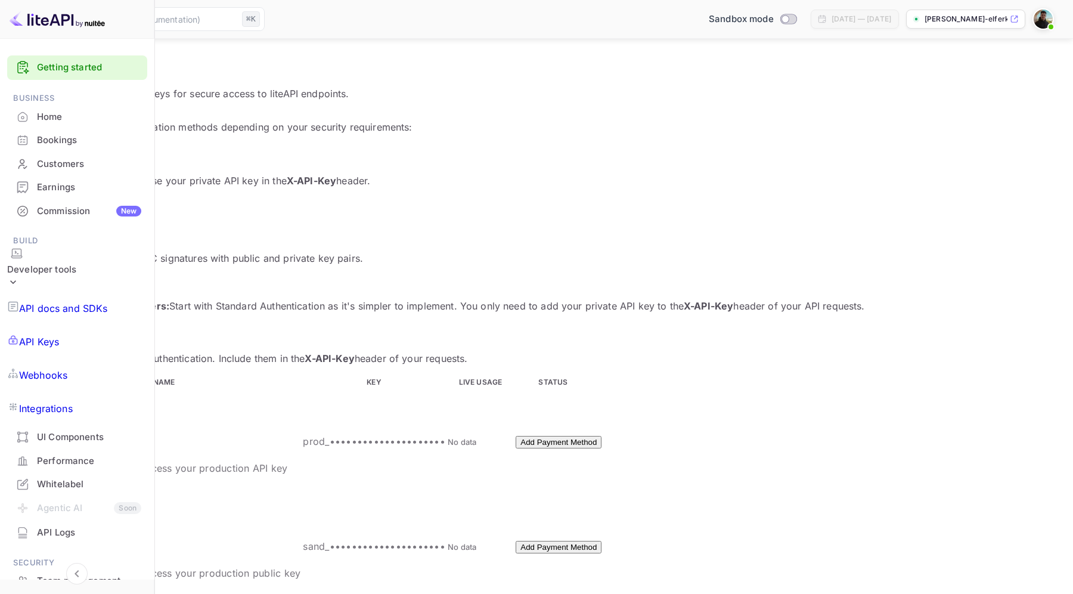
scroll to position [122, 0]
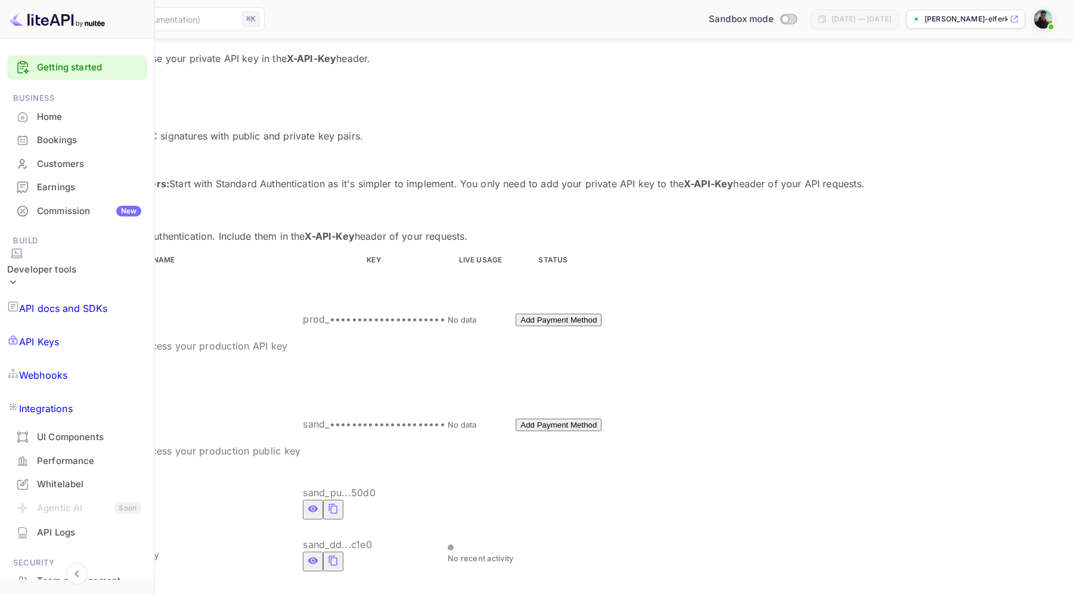
click at [61, 358] on div "Webhooks" at bounding box center [77, 374] width 140 height 33
click at [73, 392] on div "Integrations" at bounding box center [77, 408] width 140 height 33
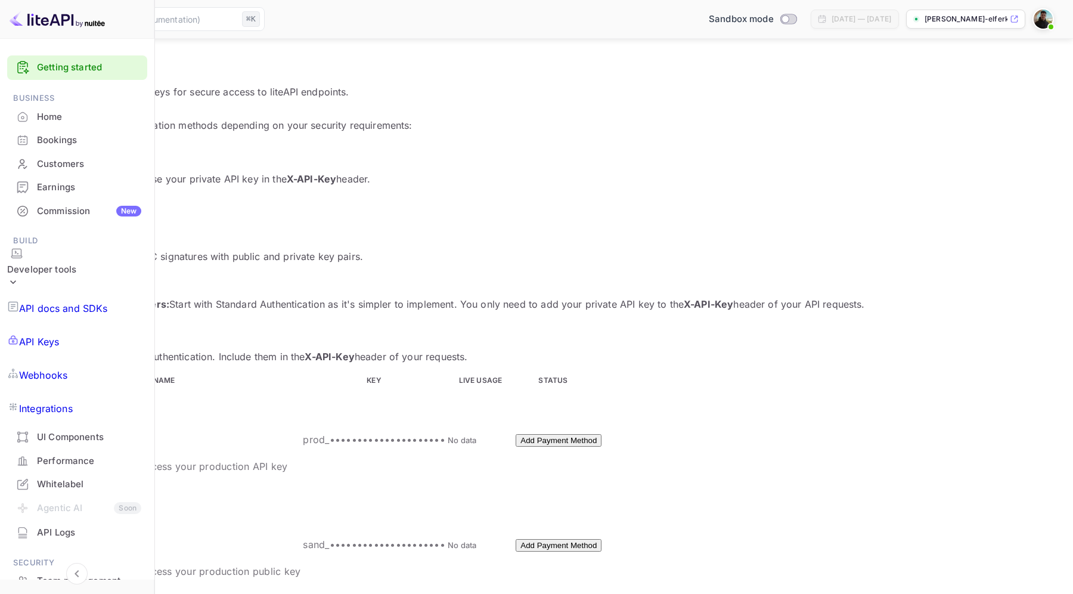
scroll to position [0, 0]
click at [87, 70] on link "Getting started" at bounding box center [89, 68] width 104 height 14
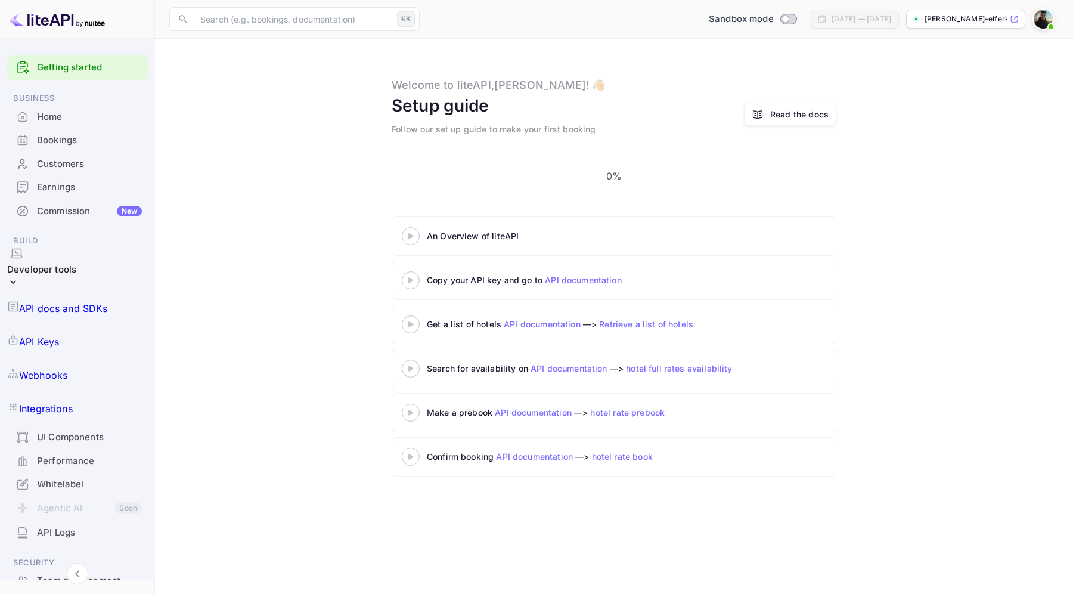
click at [405, 233] on icon at bounding box center [411, 236] width 42 height 6
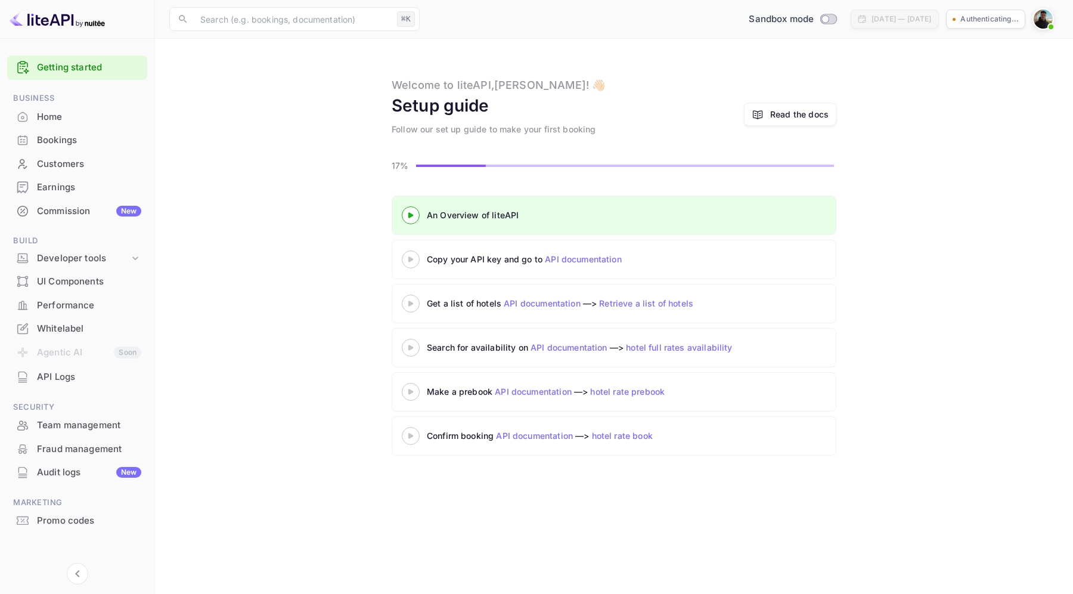
click at [410, 257] on icon at bounding box center [411, 259] width 42 height 6
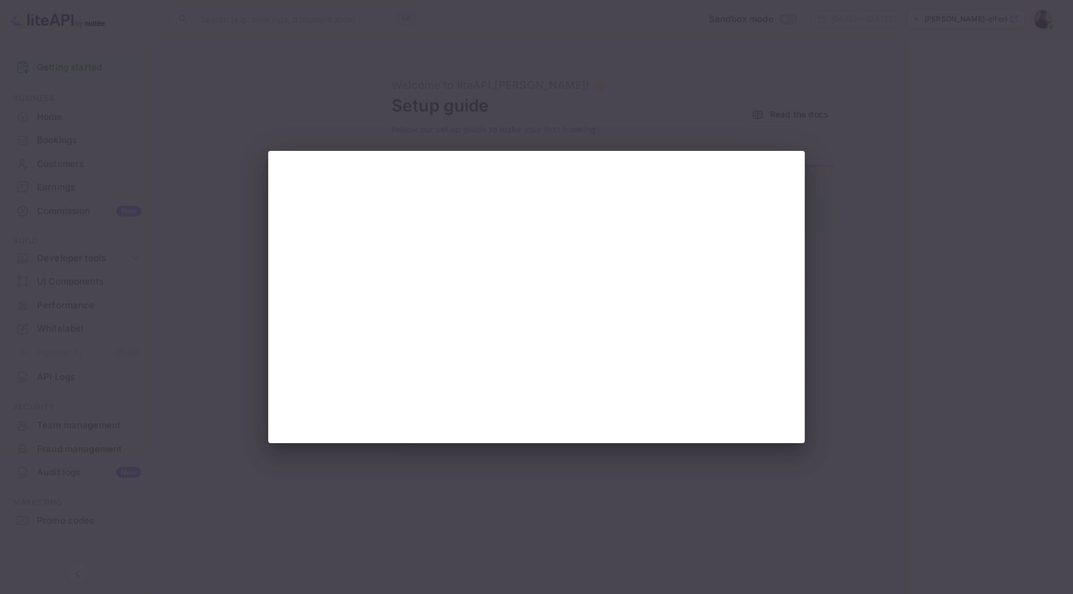
click at [915, 302] on div at bounding box center [536, 297] width 1073 height 594
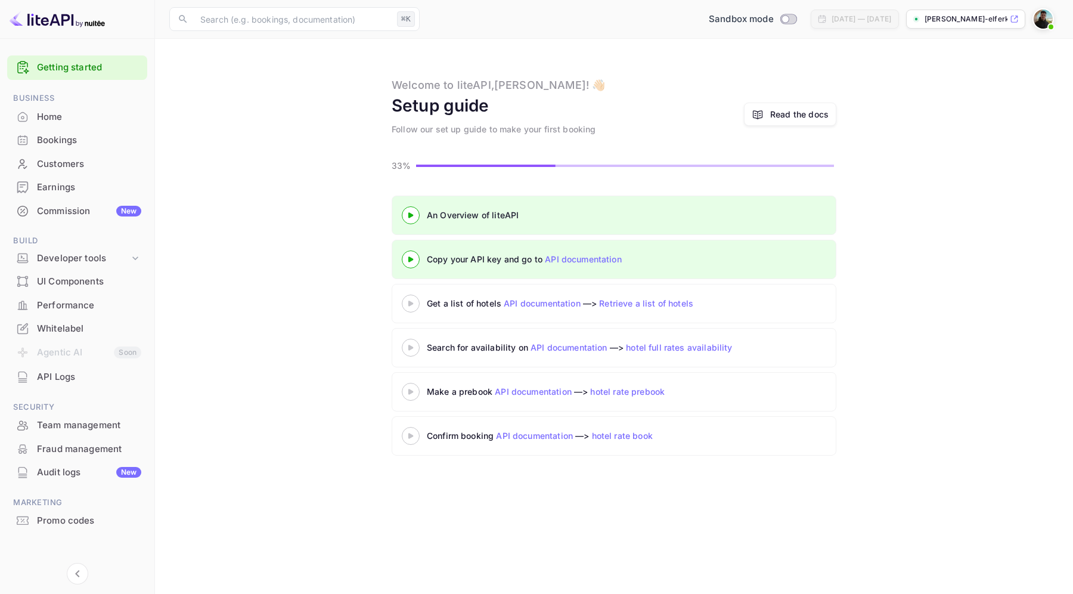
click at [573, 263] on link "API documentation" at bounding box center [583, 259] width 77 height 10
click at [73, 336] on div "Whitelabel" at bounding box center [77, 328] width 140 height 23
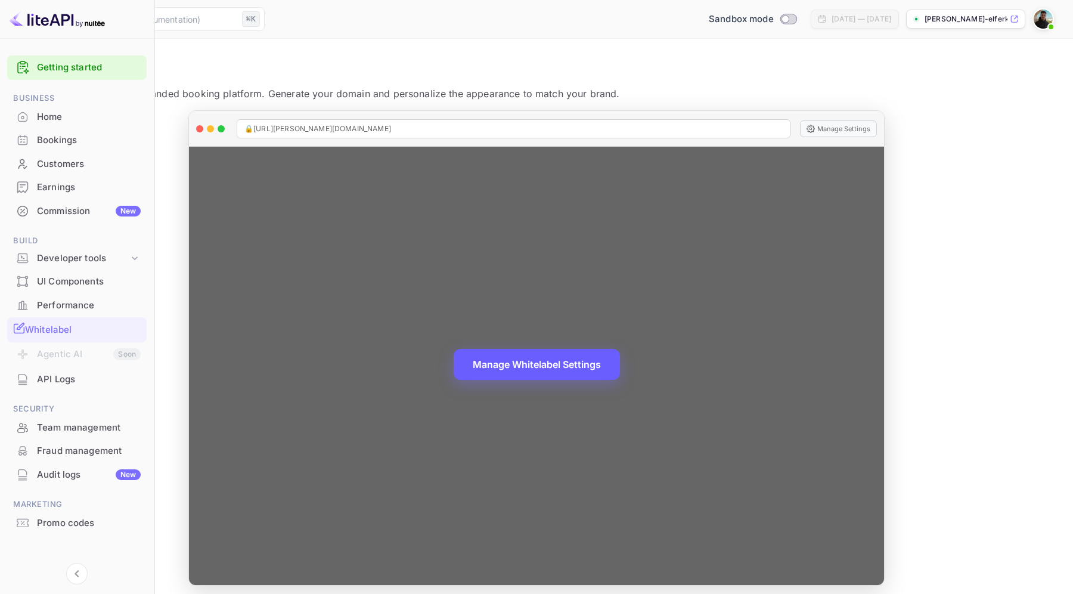
click at [579, 371] on button "Manage Whitelabel Settings" at bounding box center [537, 364] width 166 height 31
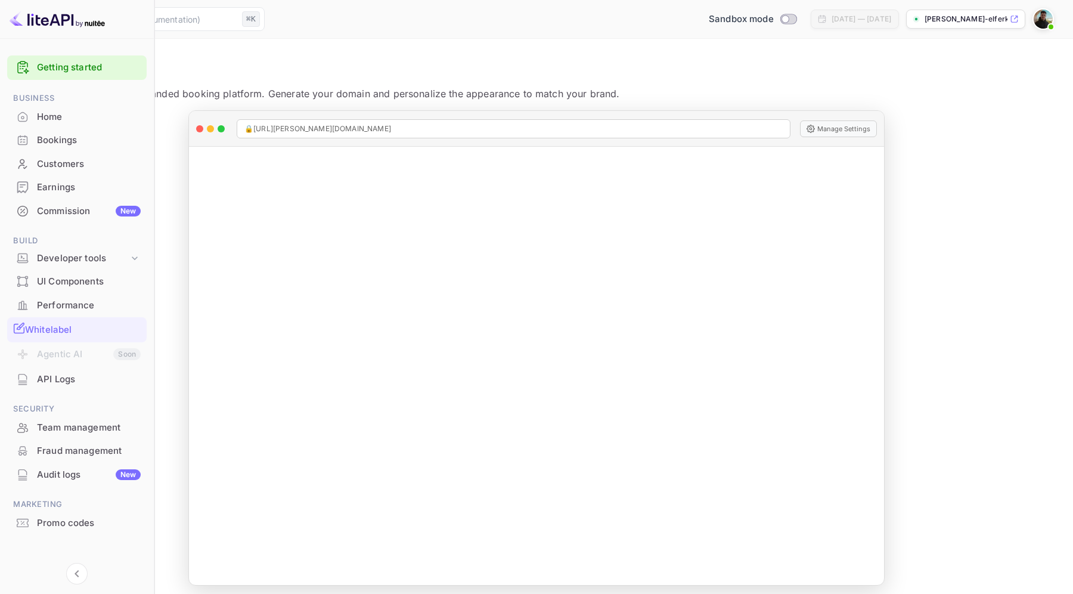
click at [963, 24] on p "[PERSON_NAME]-elferkh-k8rs.nui..." at bounding box center [965, 19] width 83 height 11
